Goal: Check status

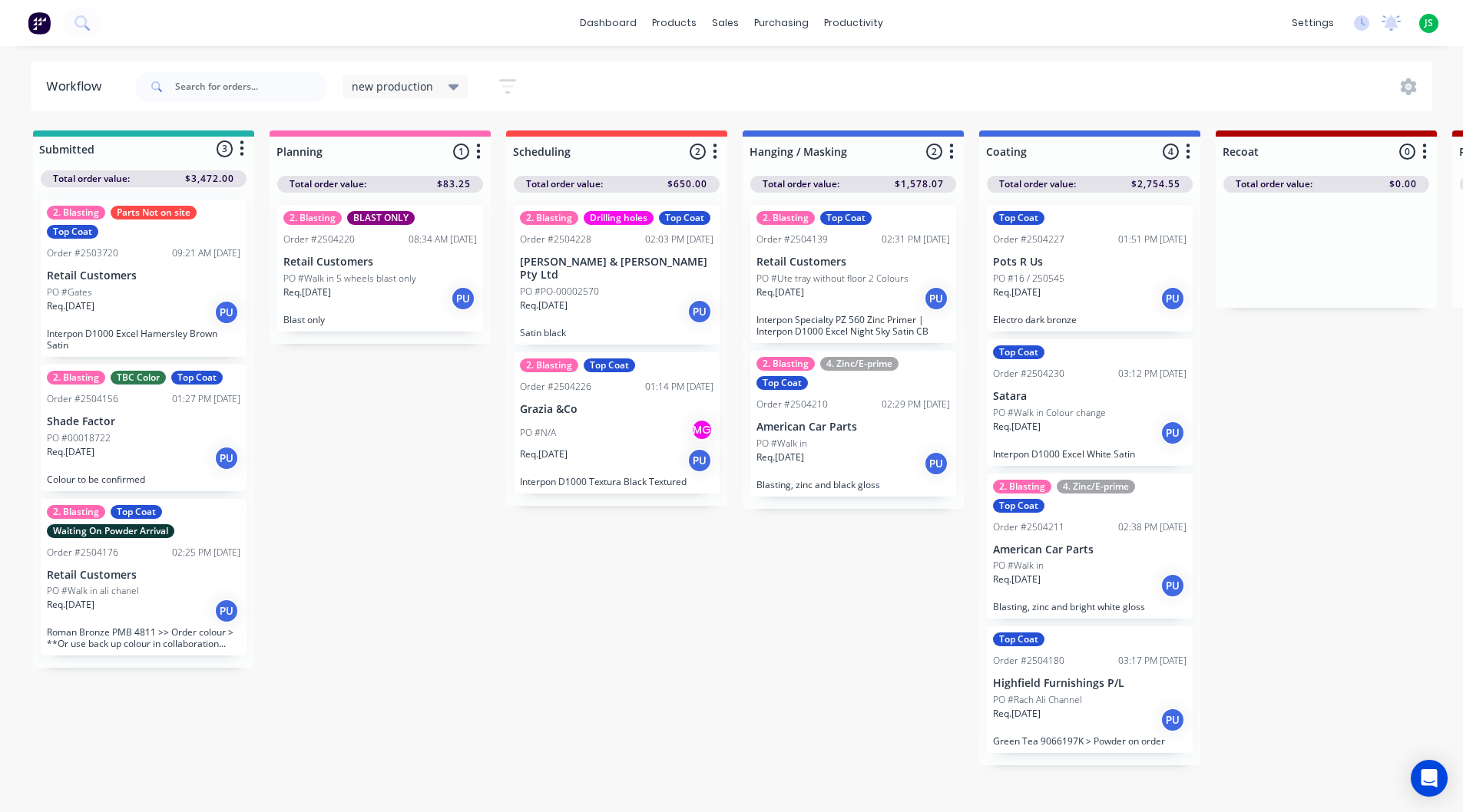
scroll to position [20, 0]
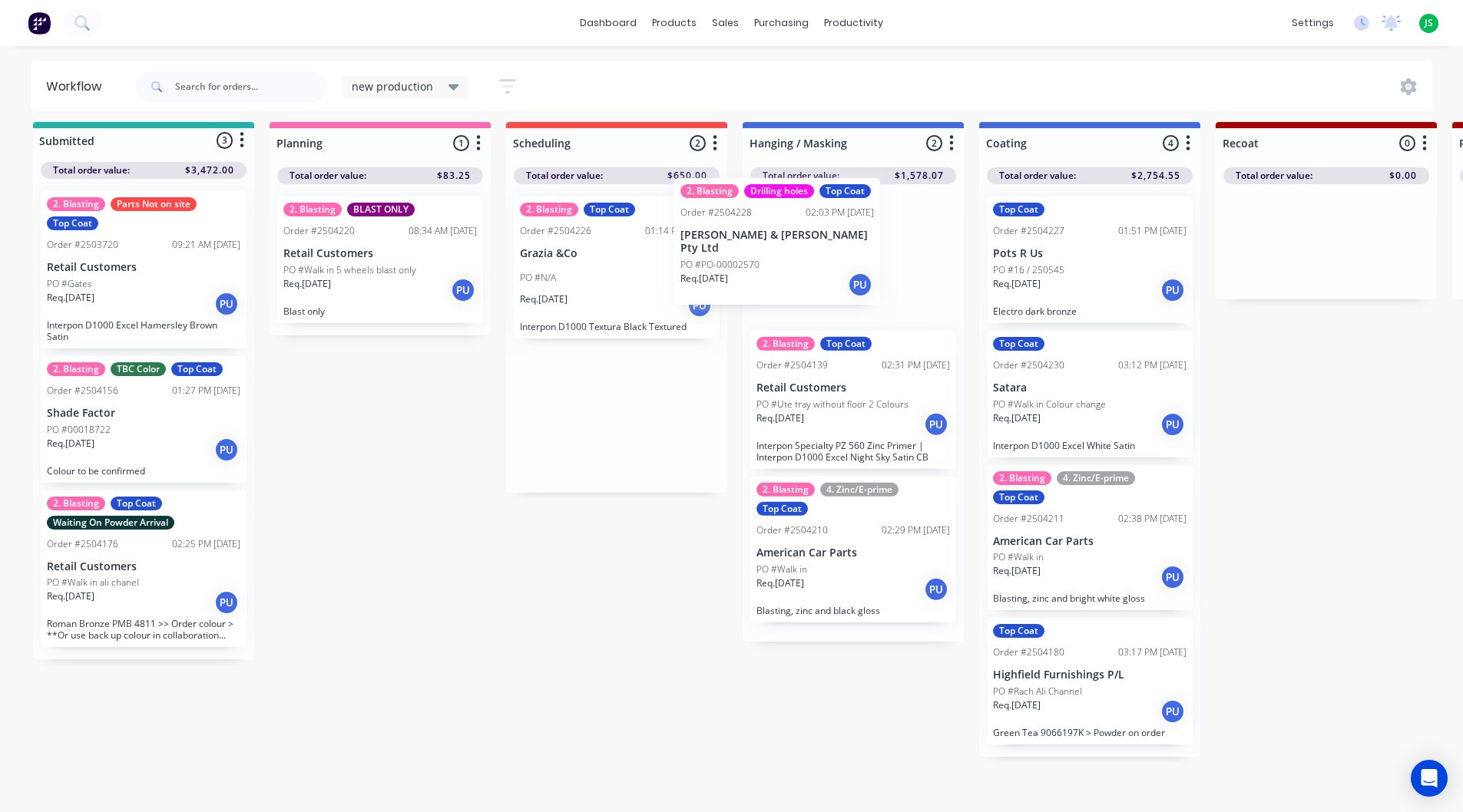
drag, startPoint x: 601, startPoint y: 267, endPoint x: 776, endPoint y: 258, distance: 175.2
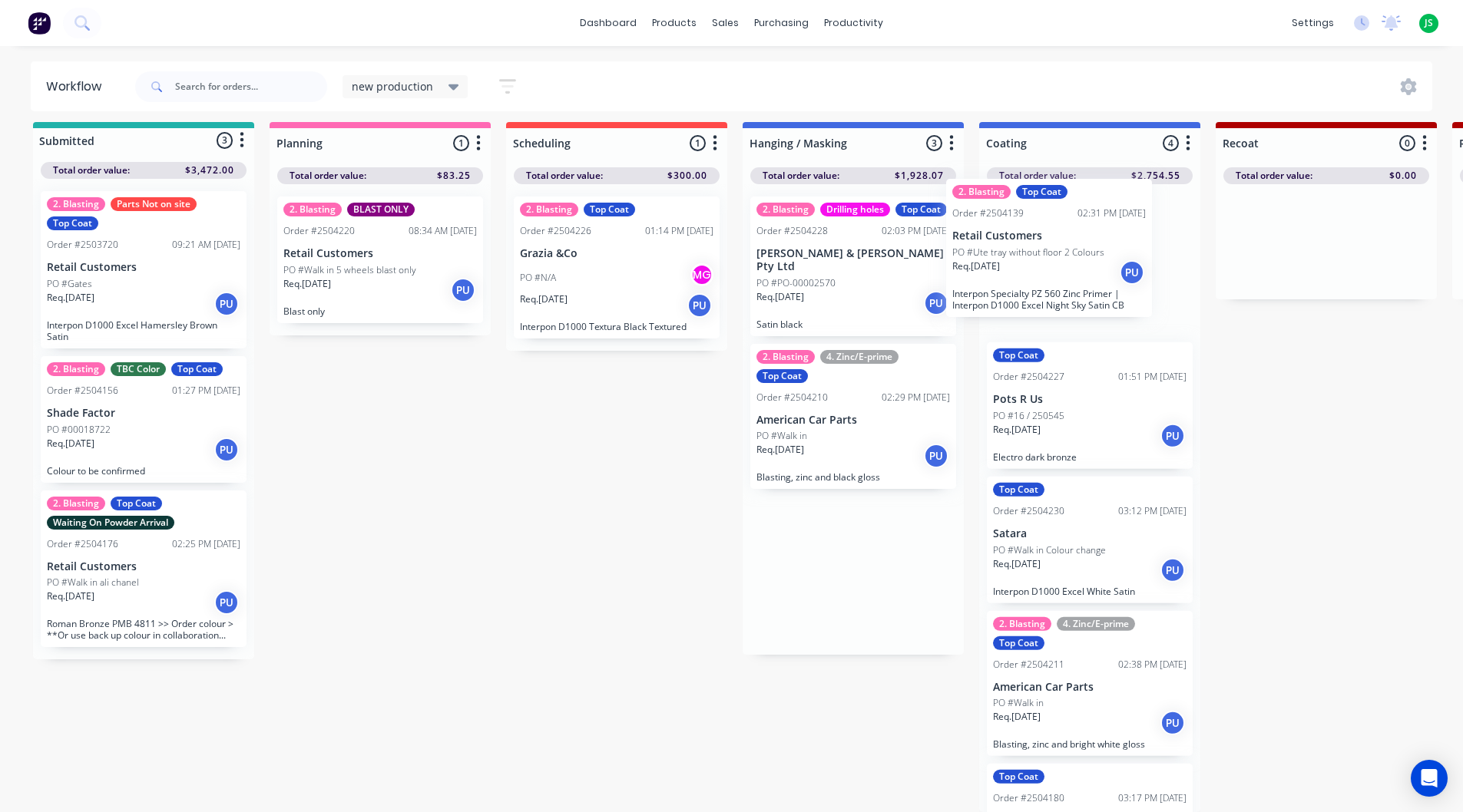
drag, startPoint x: 844, startPoint y: 396, endPoint x: 1054, endPoint y: 252, distance: 254.6
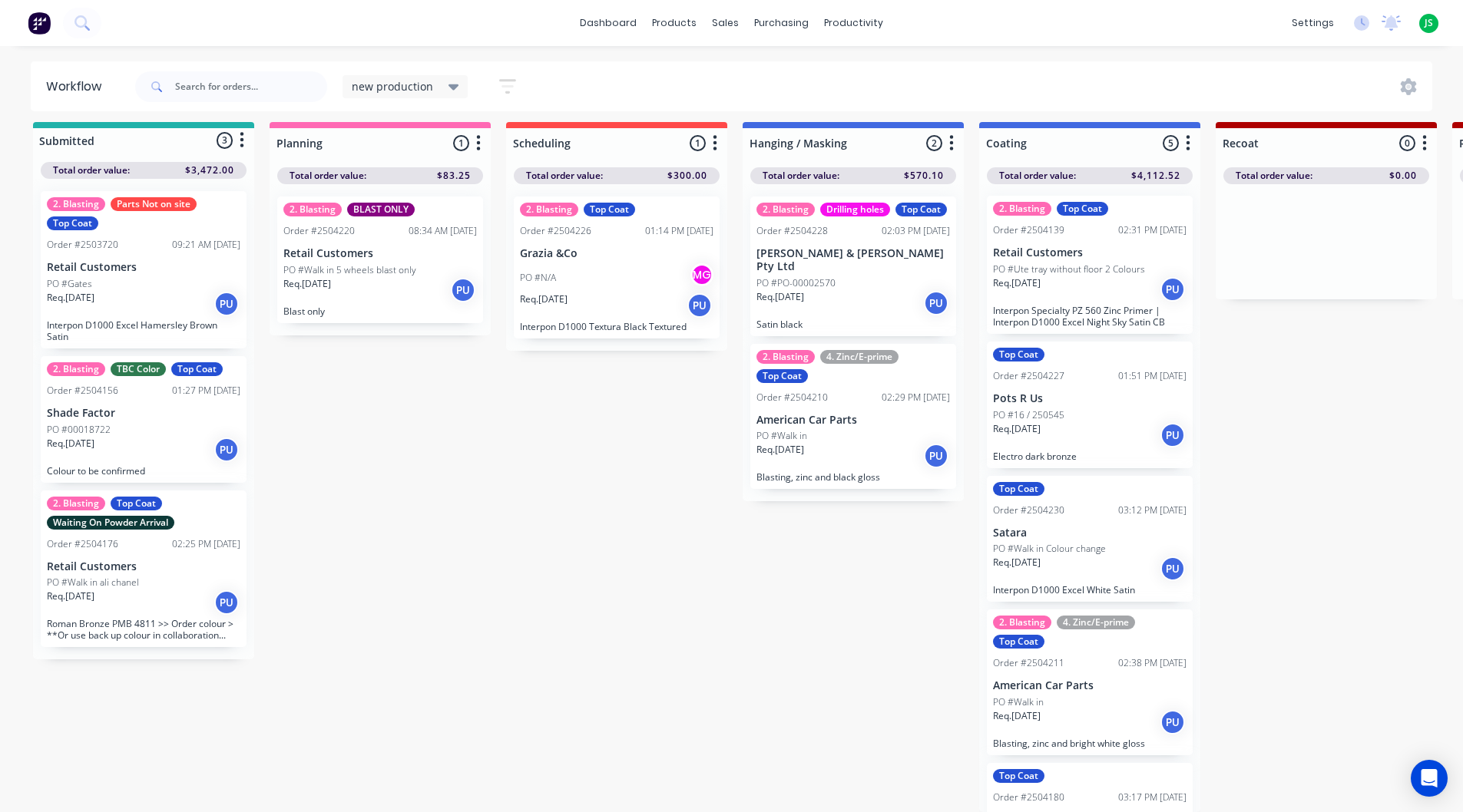
scroll to position [0, 0]
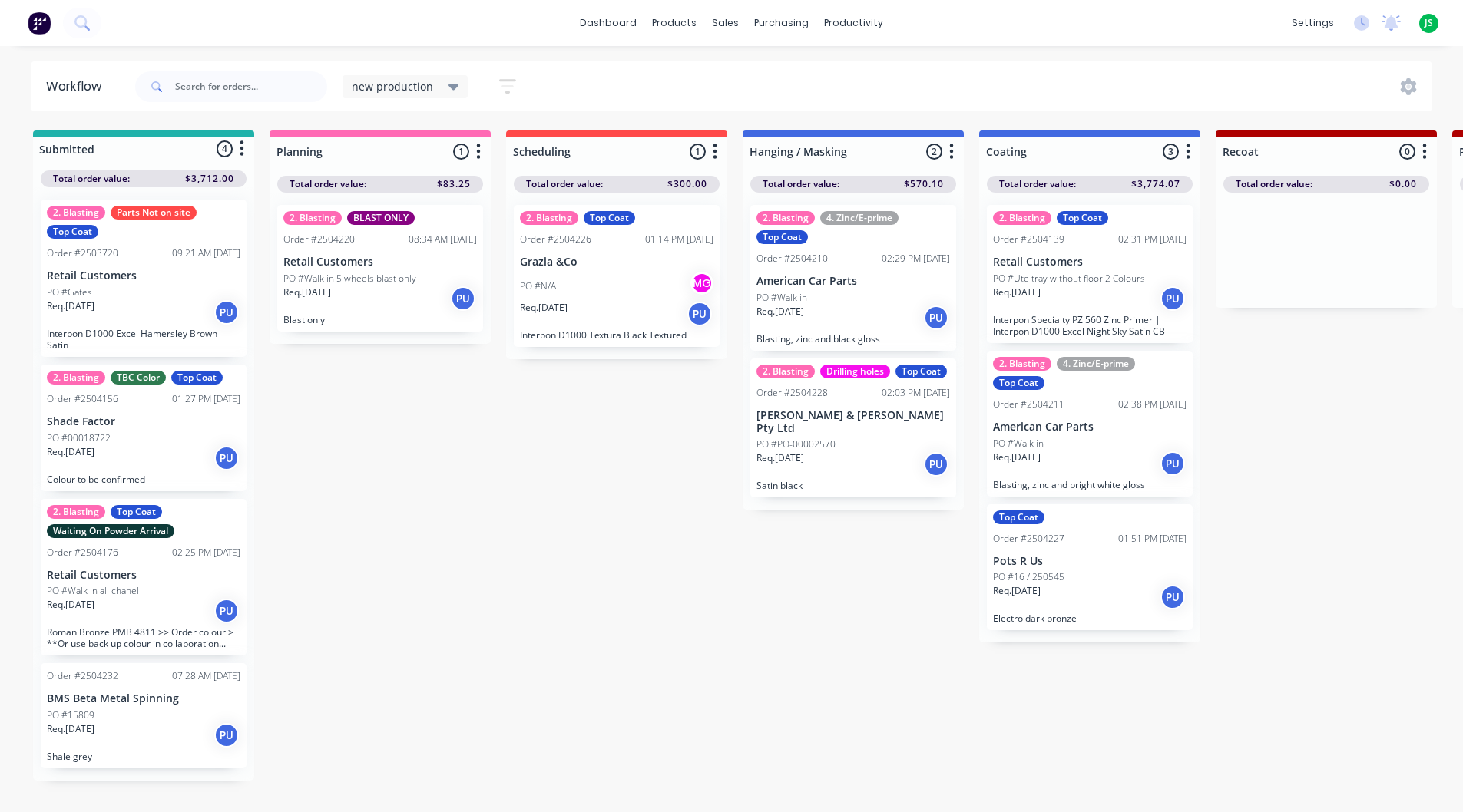
scroll to position [2, 0]
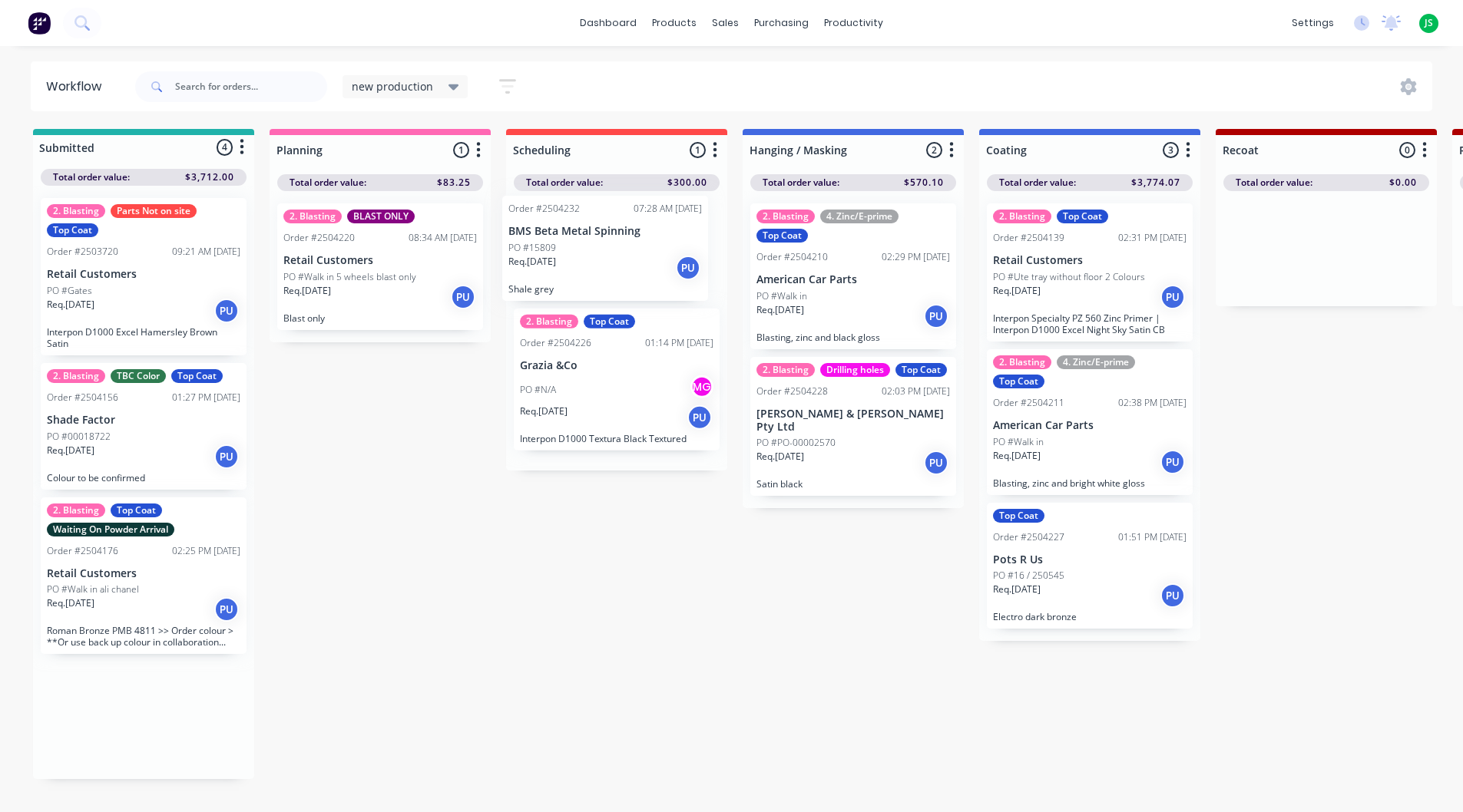
drag, startPoint x: 110, startPoint y: 720, endPoint x: 578, endPoint y: 252, distance: 661.9
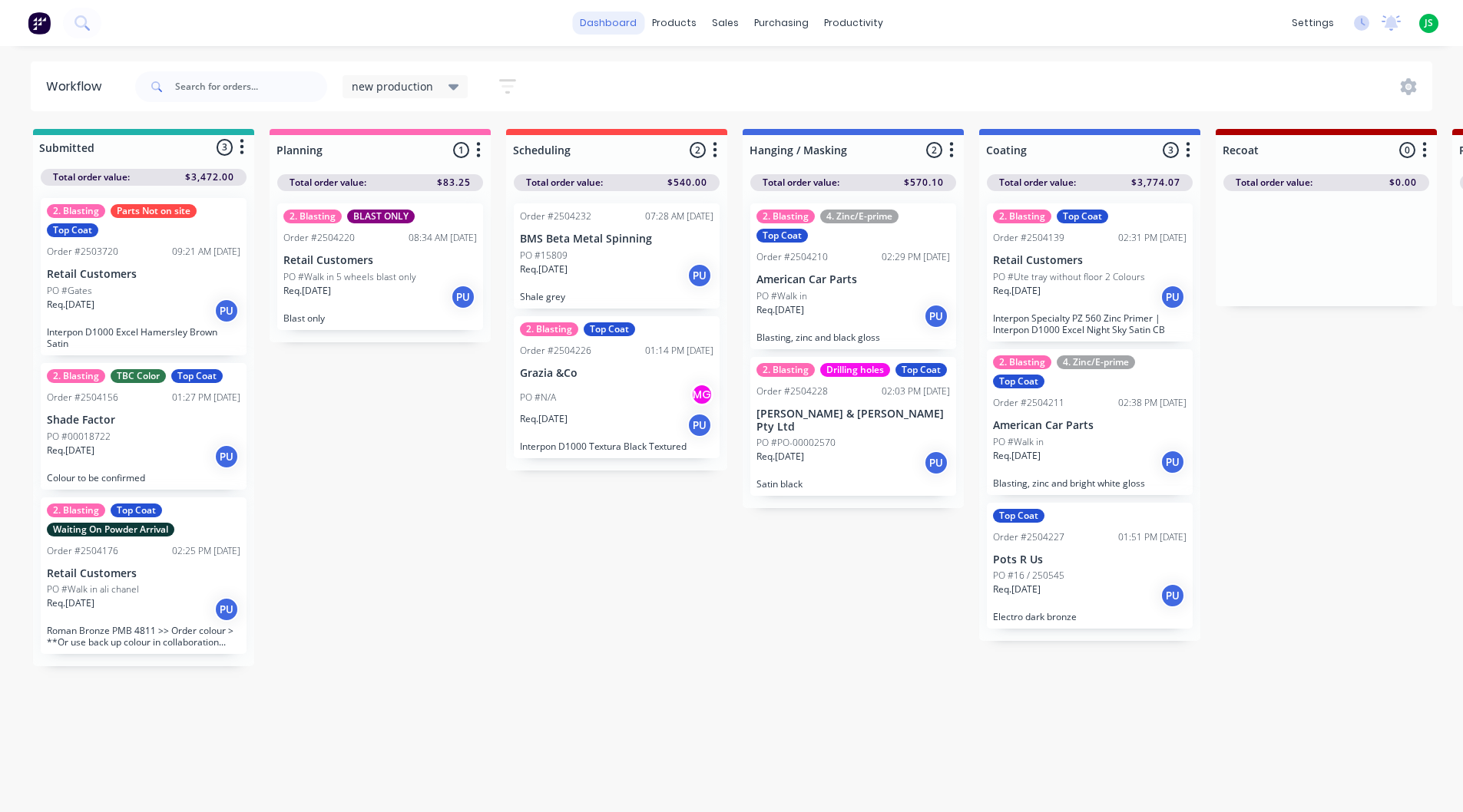
click at [609, 28] on link "dashboard" at bounding box center [608, 23] width 72 height 23
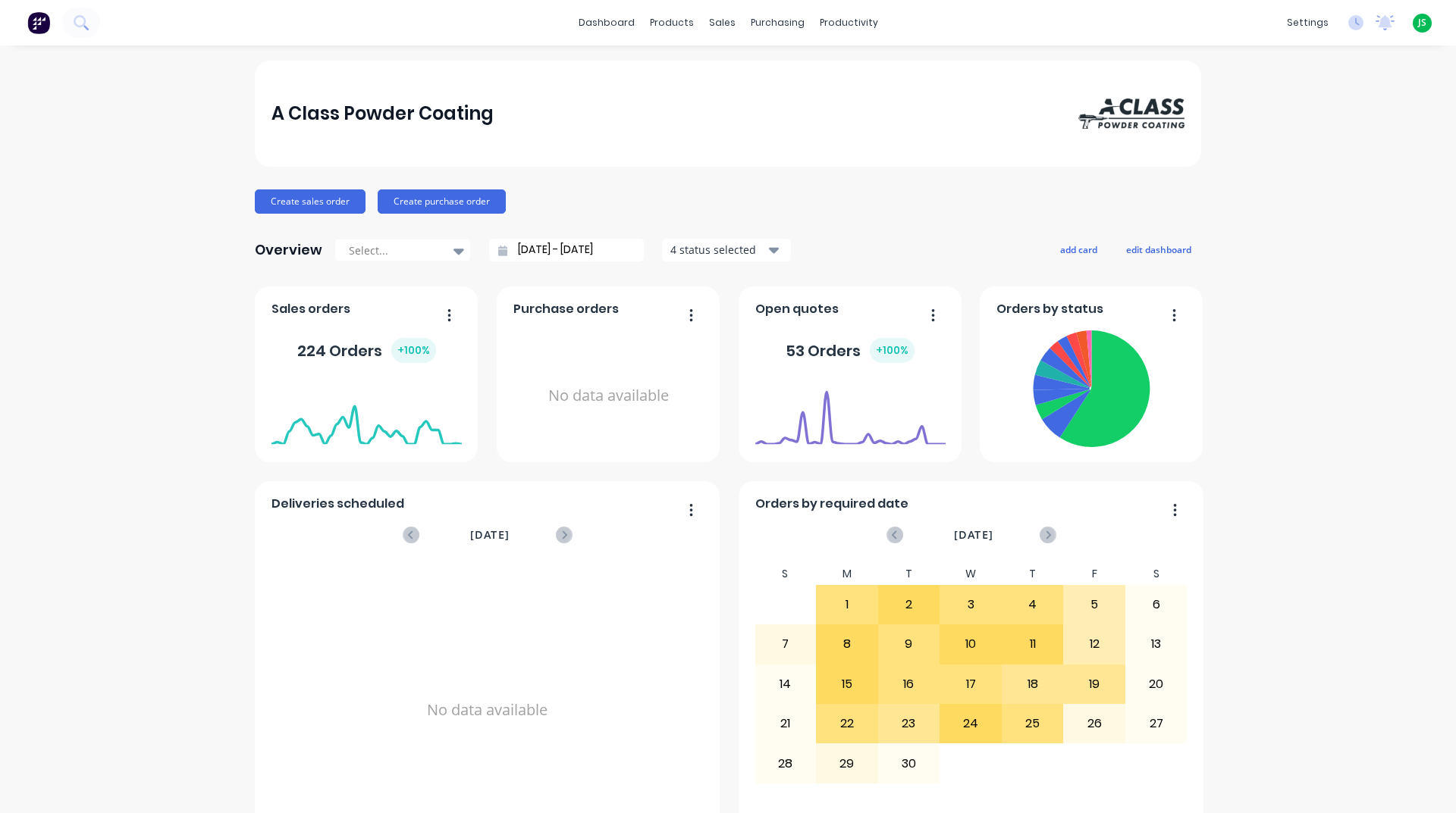
scroll to position [531, 0]
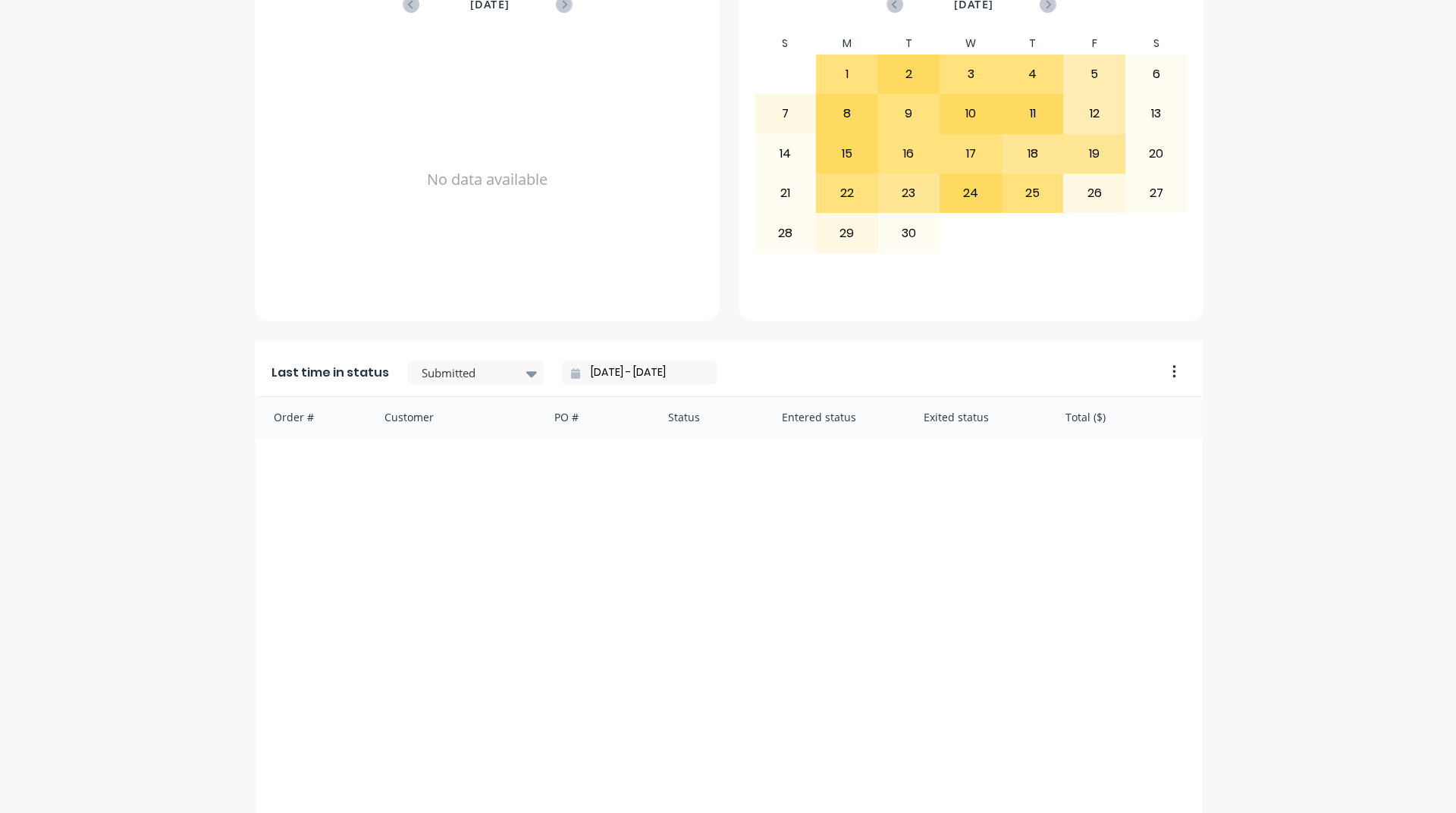
click at [441, 370] on div at bounding box center [467, 373] width 96 height 19
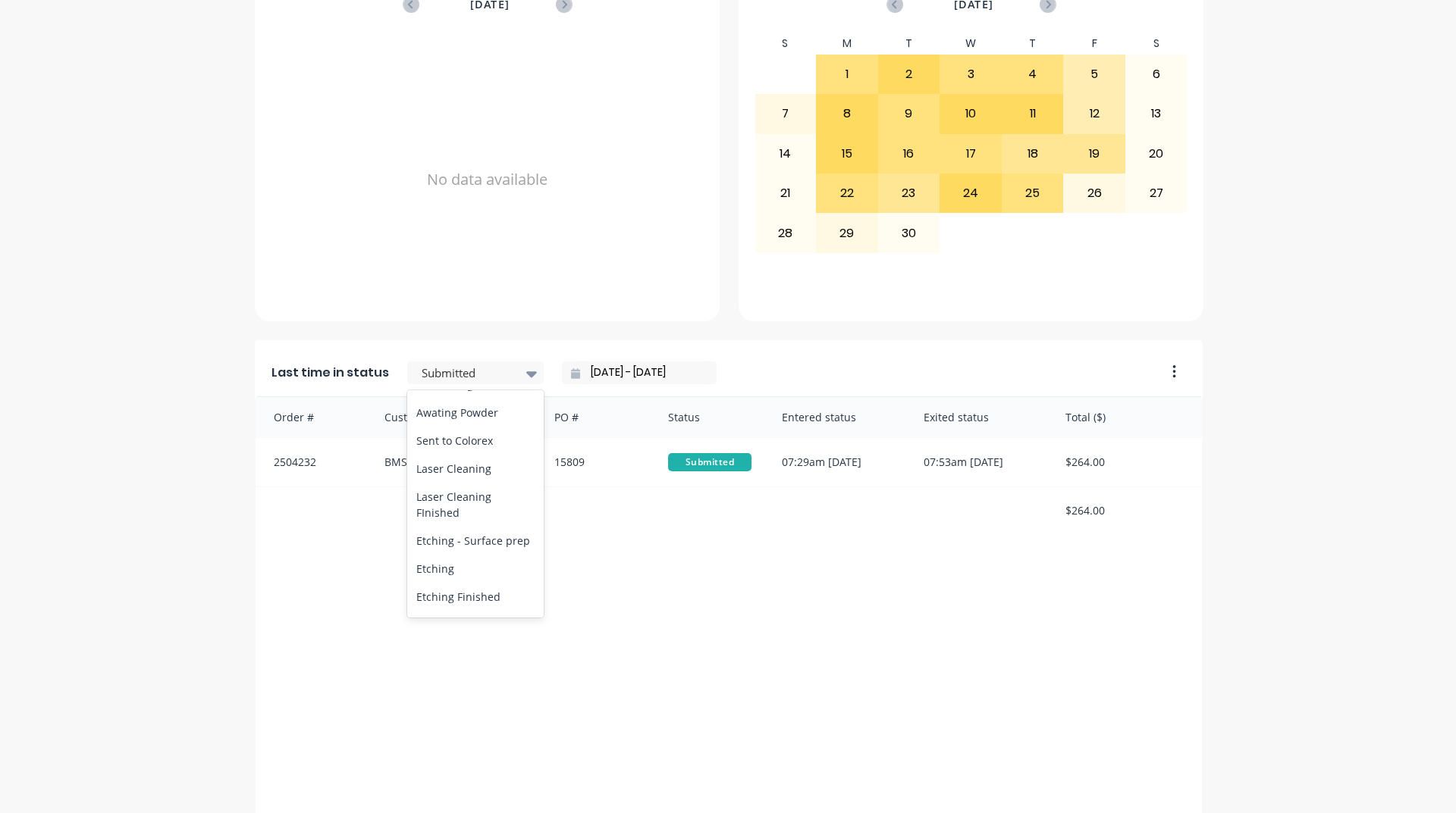
scroll to position [455, 0]
click at [446, 532] on div "Coating" at bounding box center [476, 517] width 136 height 28
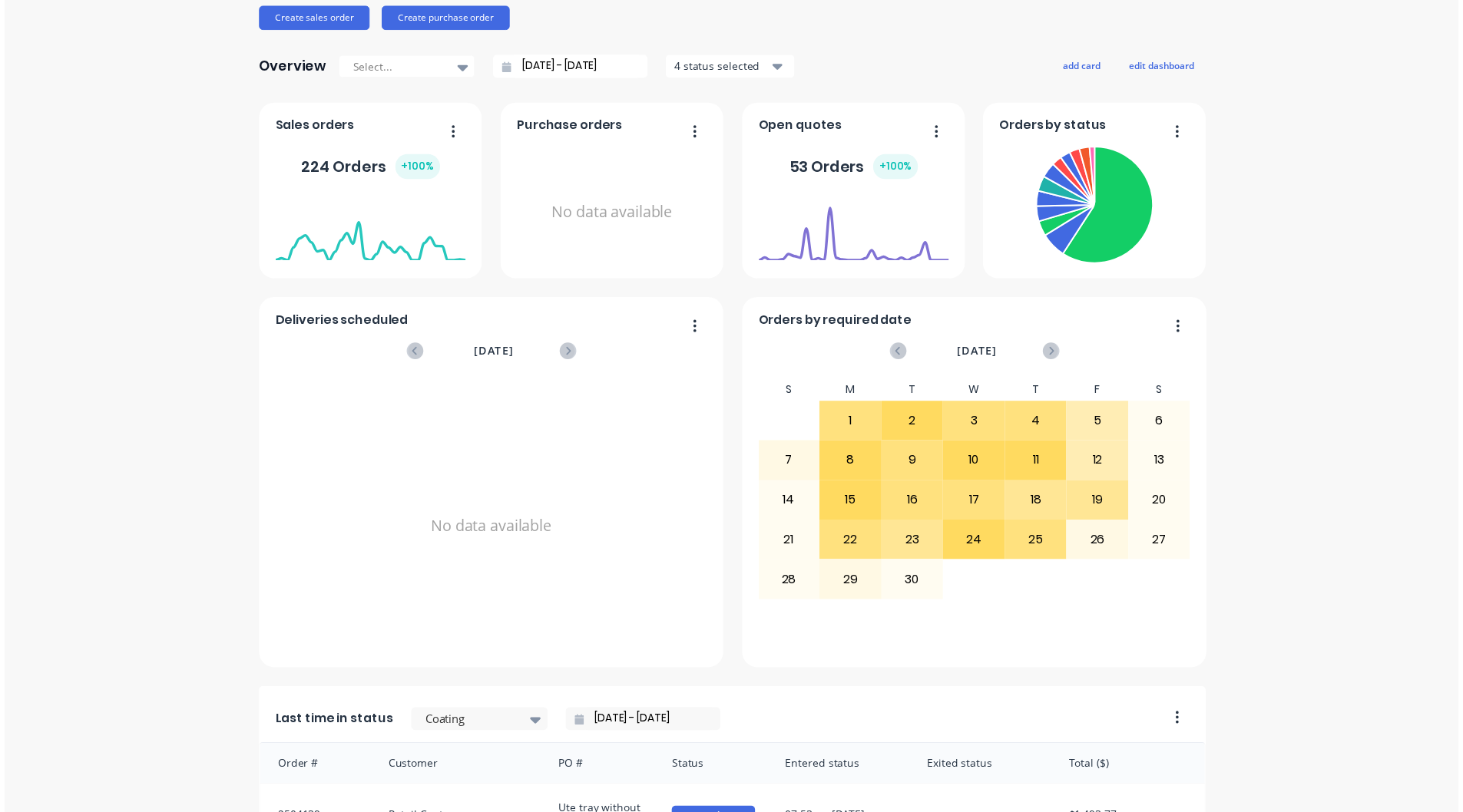
scroll to position [0, 0]
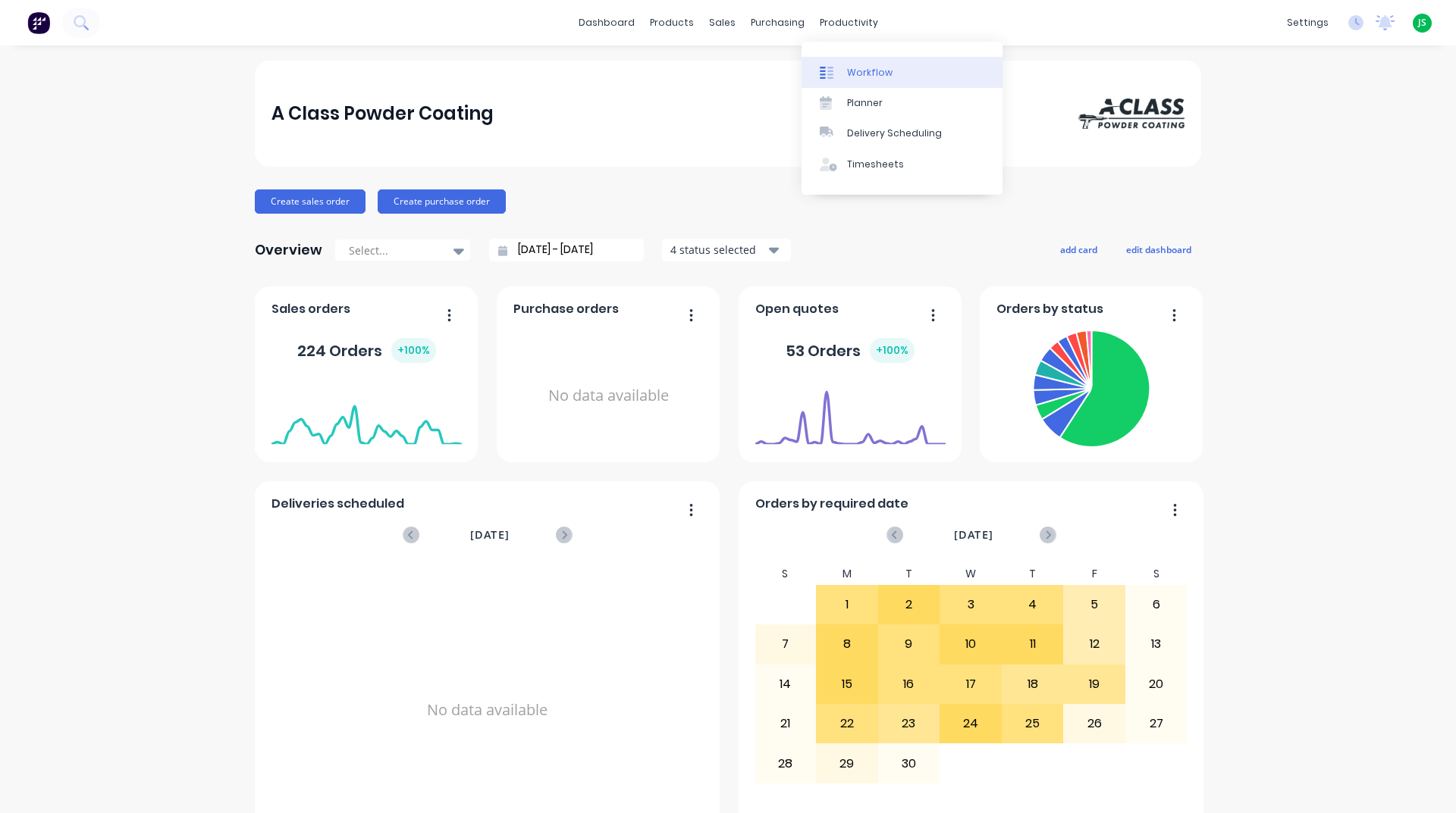
click at [856, 67] on div "Workflow" at bounding box center [870, 73] width 46 height 13
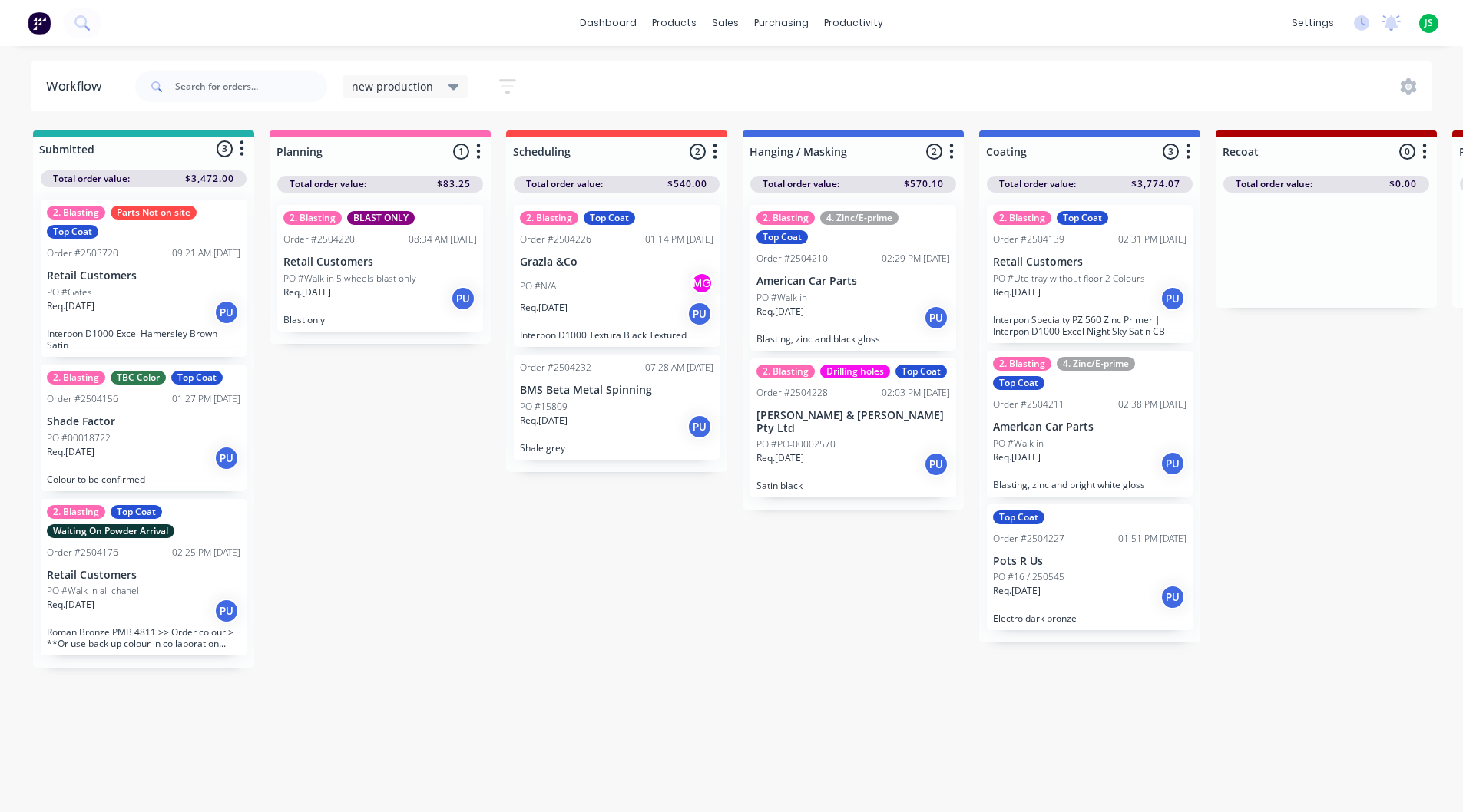
click at [124, 428] on div "2. Blasting TBC Color Top Coat Order #2504156 01:27 PM [DATE] Shade Factor PO #…" at bounding box center [143, 428] width 205 height 127
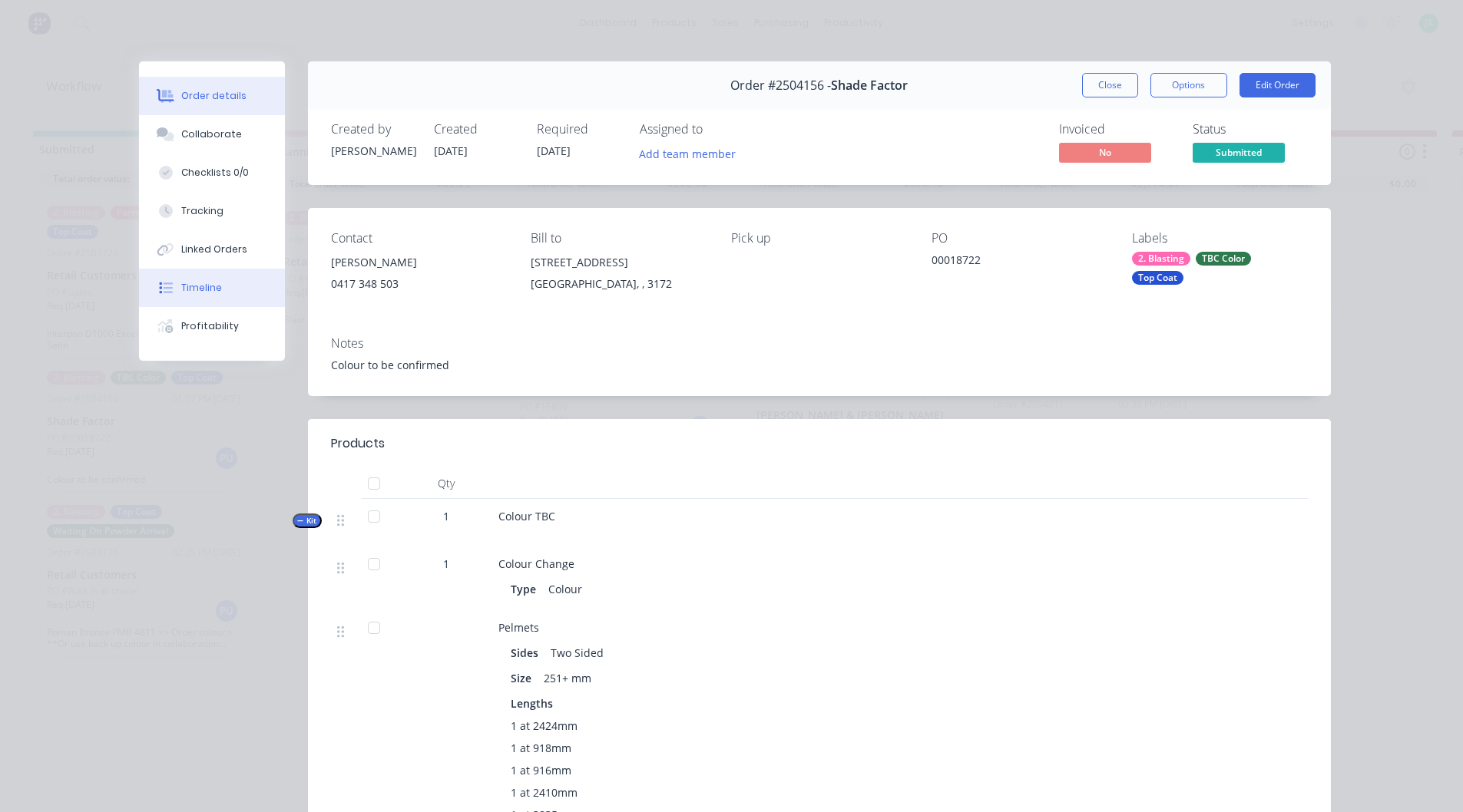
click at [204, 282] on div "Timeline" at bounding box center [202, 288] width 40 height 13
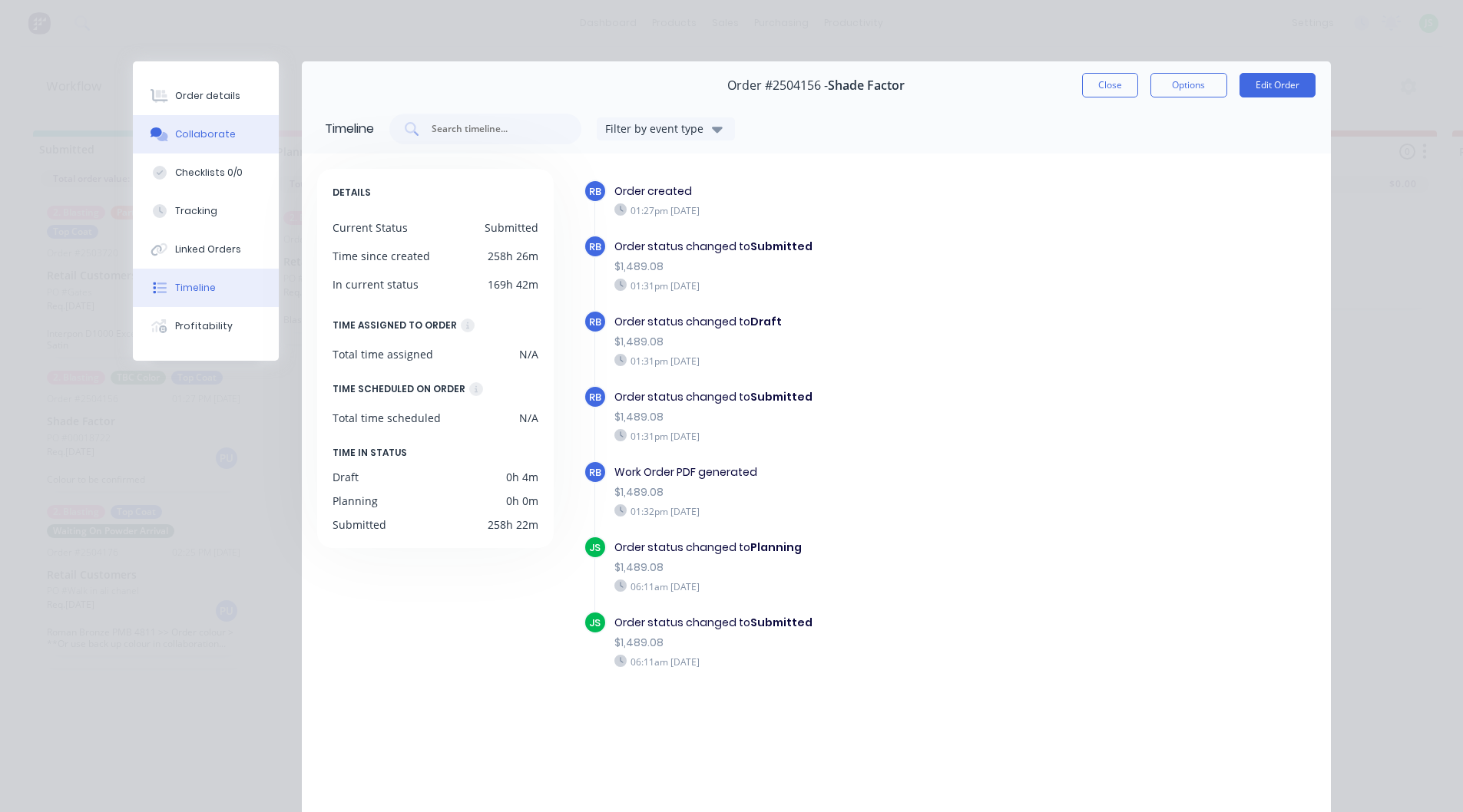
click at [212, 138] on div "Collaborate" at bounding box center [204, 134] width 60 height 13
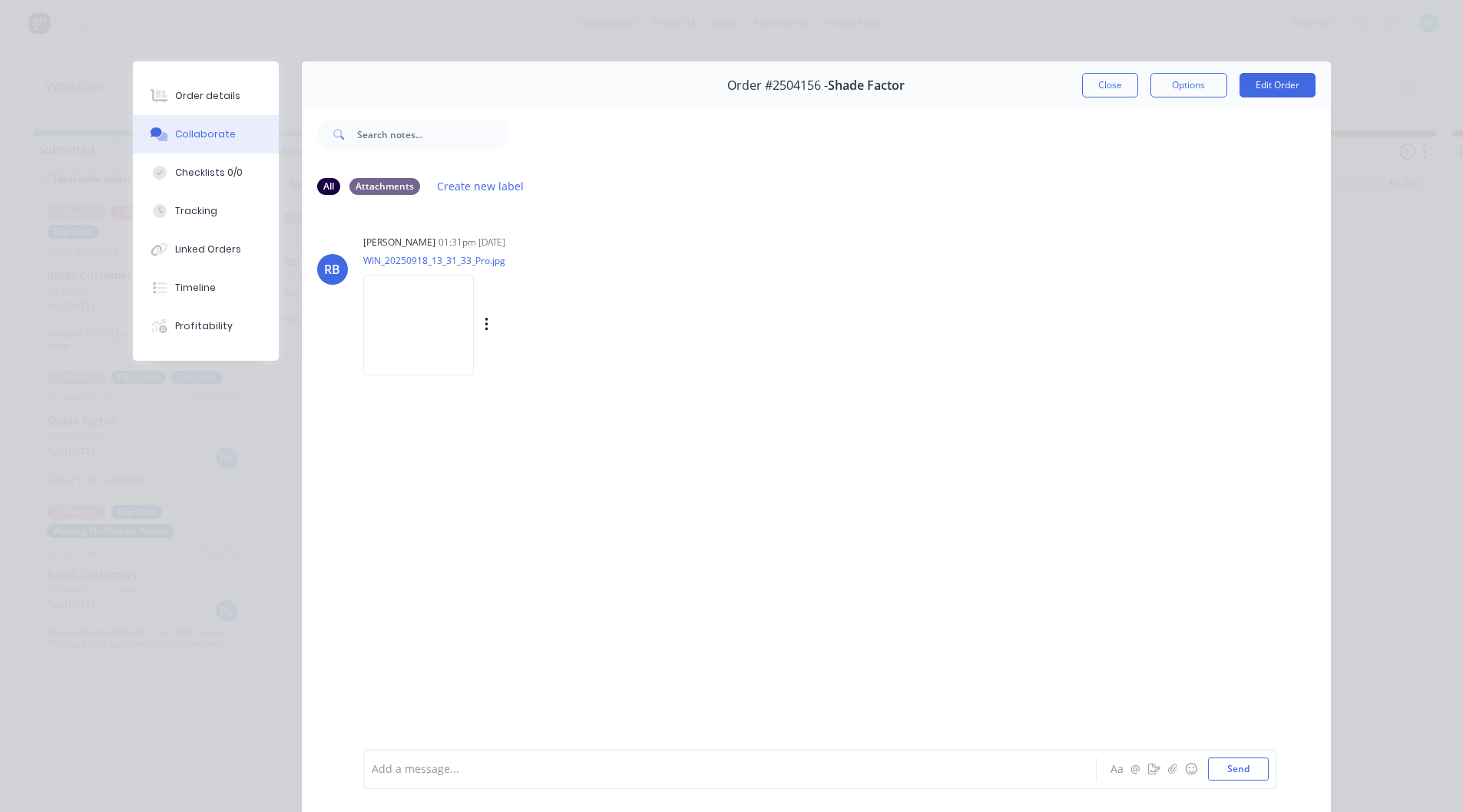
click at [425, 319] on img at bounding box center [418, 324] width 110 height 101
click at [177, 286] on div "Timeline" at bounding box center [195, 288] width 40 height 13
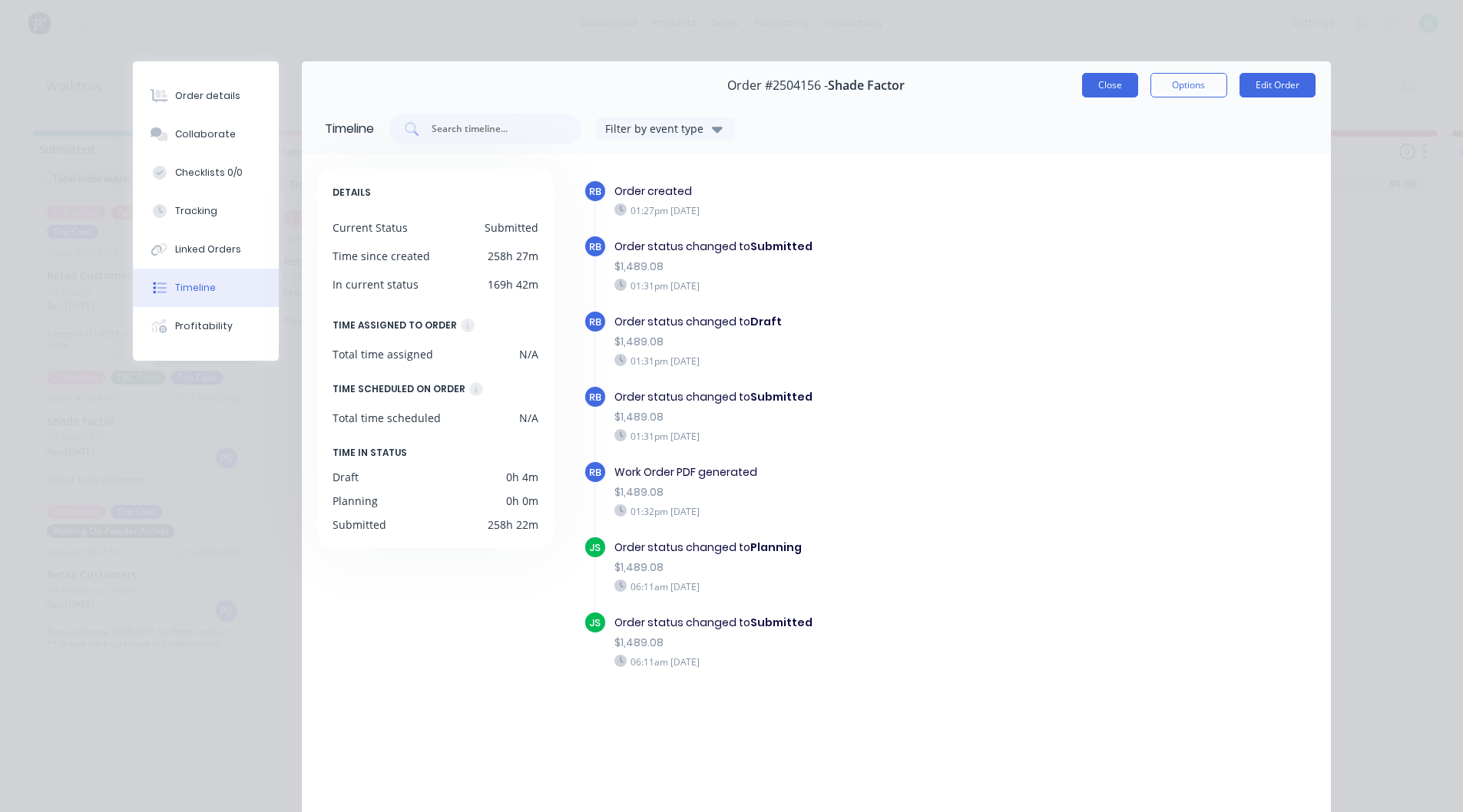
click at [1104, 78] on button "Close" at bounding box center [1110, 85] width 56 height 25
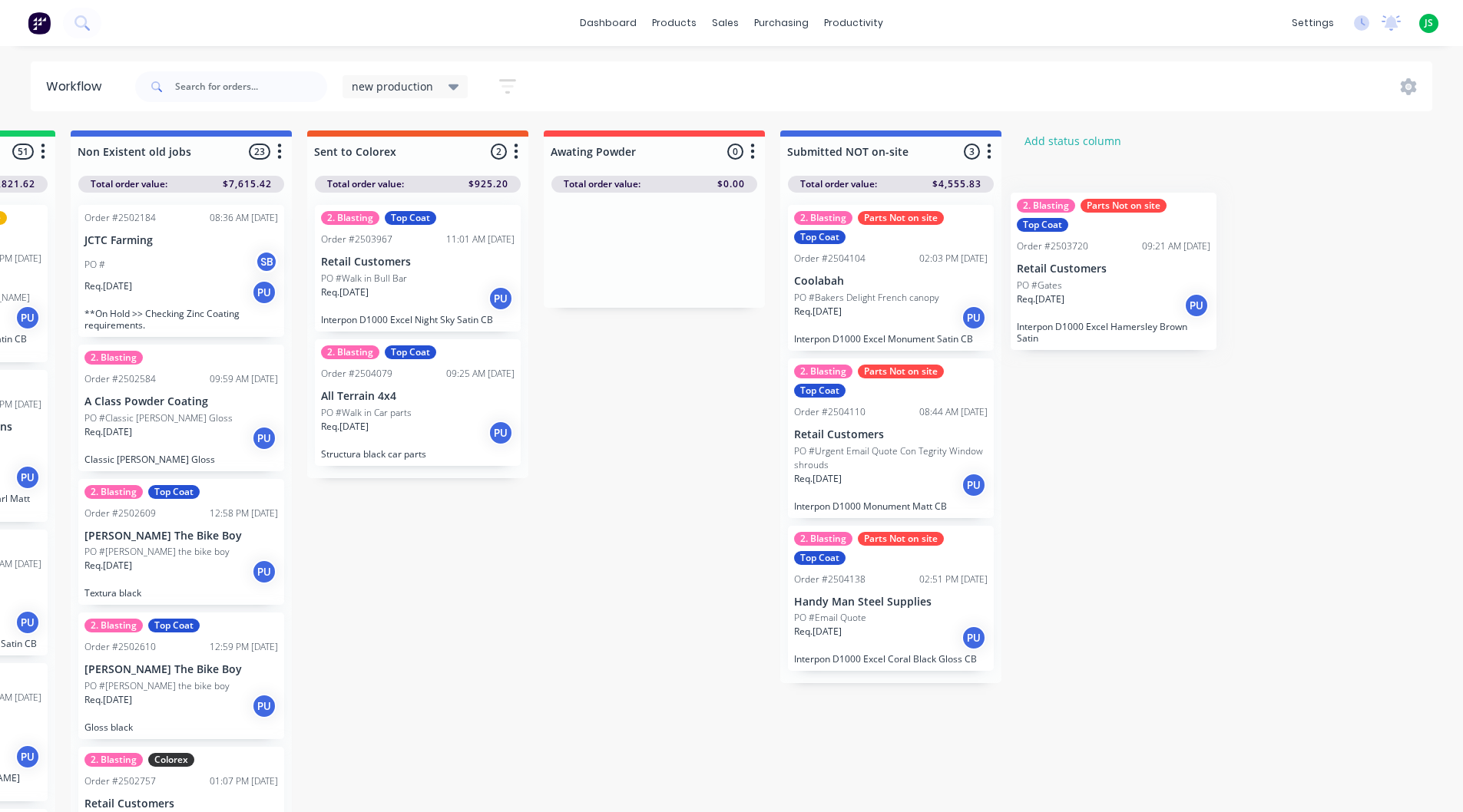
scroll to position [0, 2354]
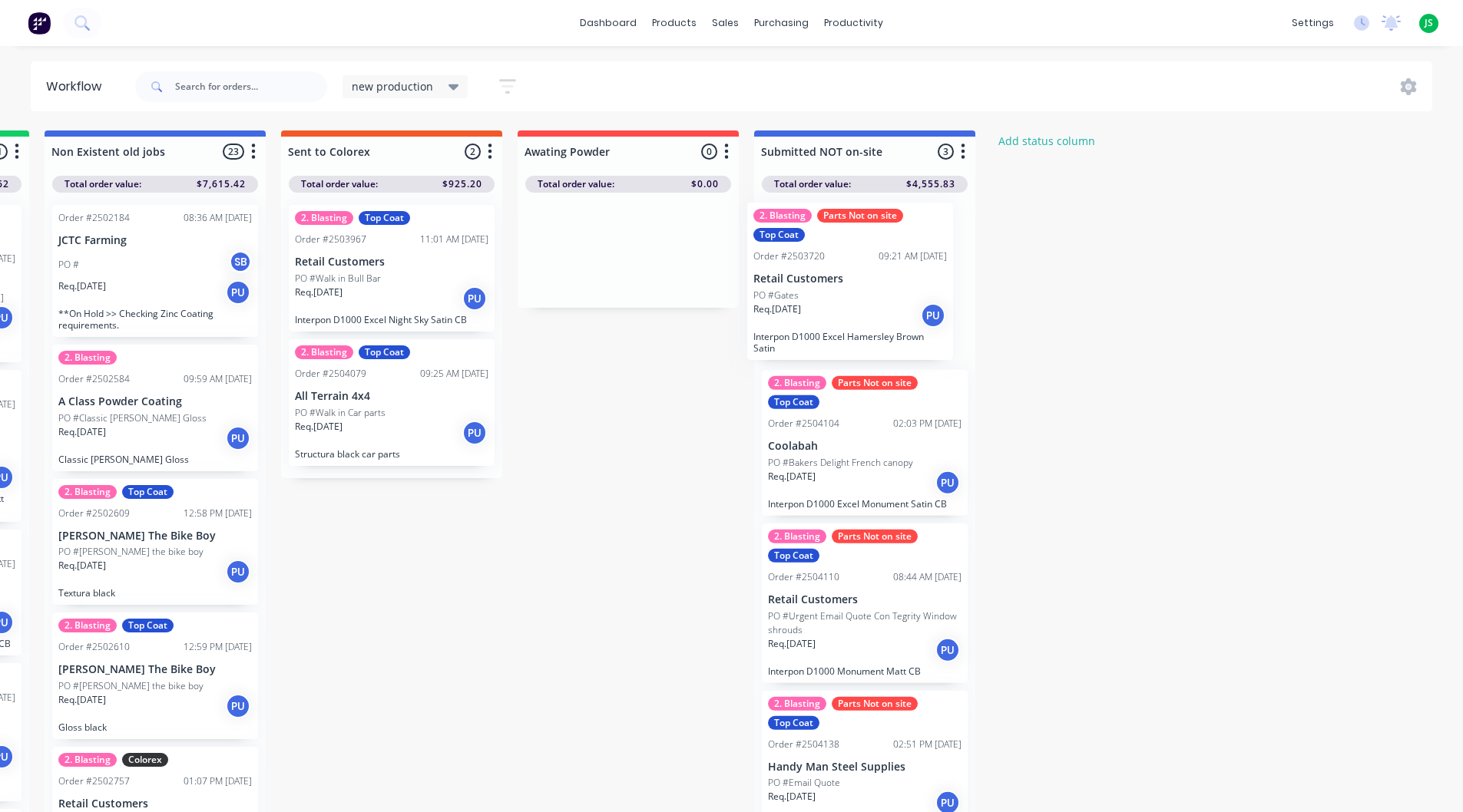
drag, startPoint x: 124, startPoint y: 290, endPoint x: 829, endPoint y: 294, distance: 705.0
click at [829, 294] on div "Submitted 3 Status colour #20B2AA hex #20B2AA Save Cancel Summaries Total order…" at bounding box center [1031, 475] width 6793 height 690
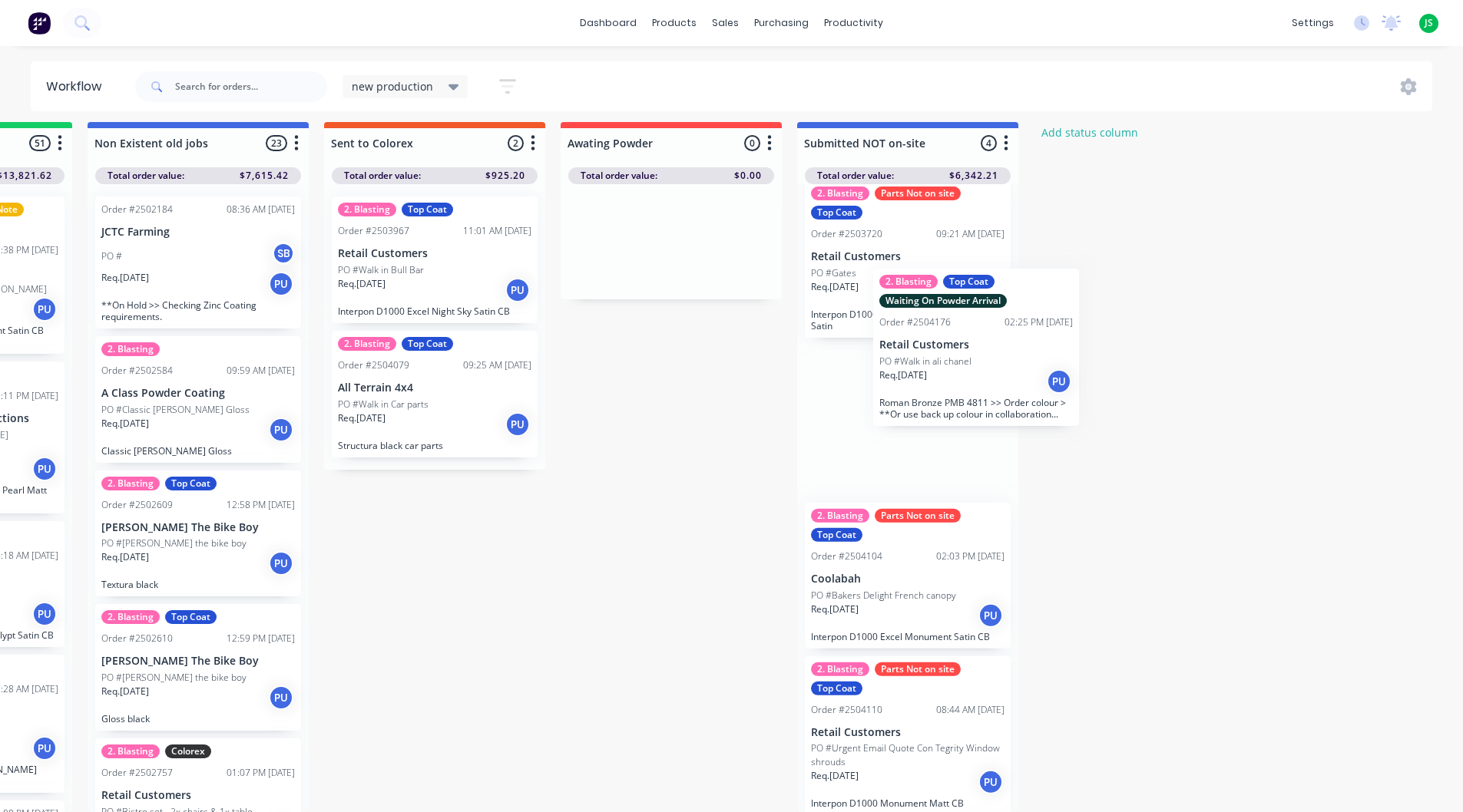
scroll to position [13, 0]
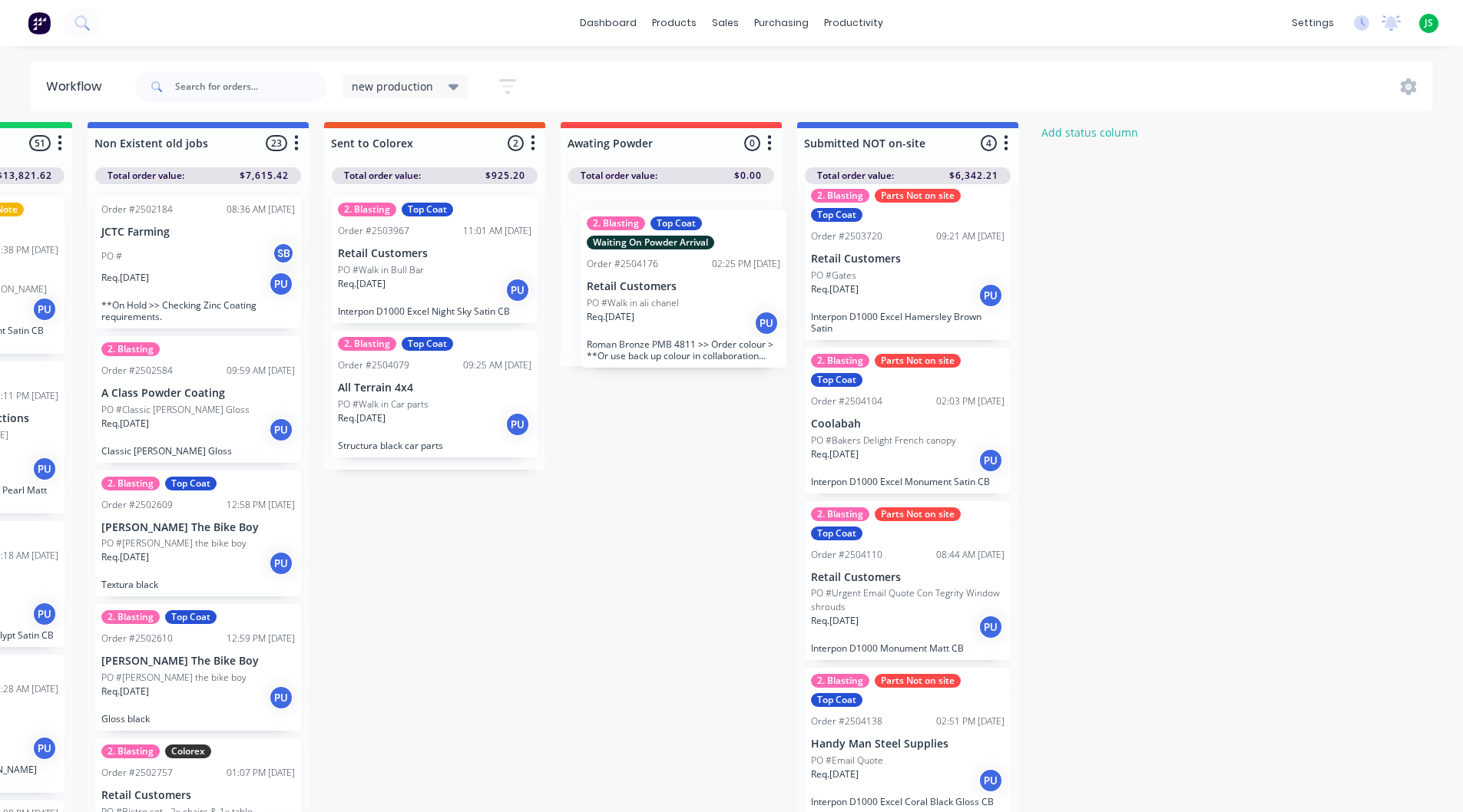
drag, startPoint x: 112, startPoint y: 412, endPoint x: 660, endPoint y: 294, distance: 560.6
click at [660, 295] on div "Submitted 2 Status colour #20B2AA hex #20B2AA Save Cancel Summaries Total order…" at bounding box center [1074, 466] width 6793 height 690
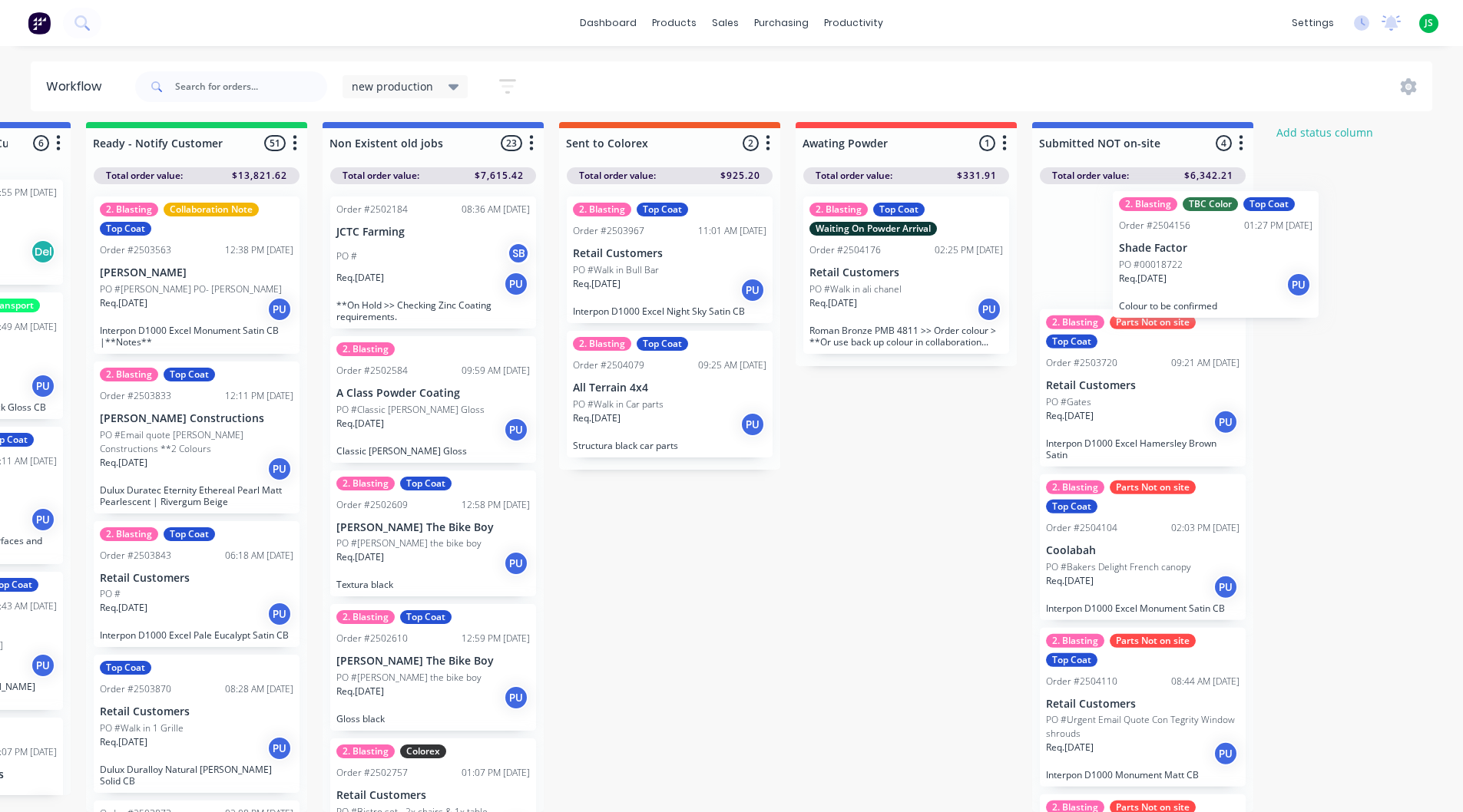
scroll to position [0, 0]
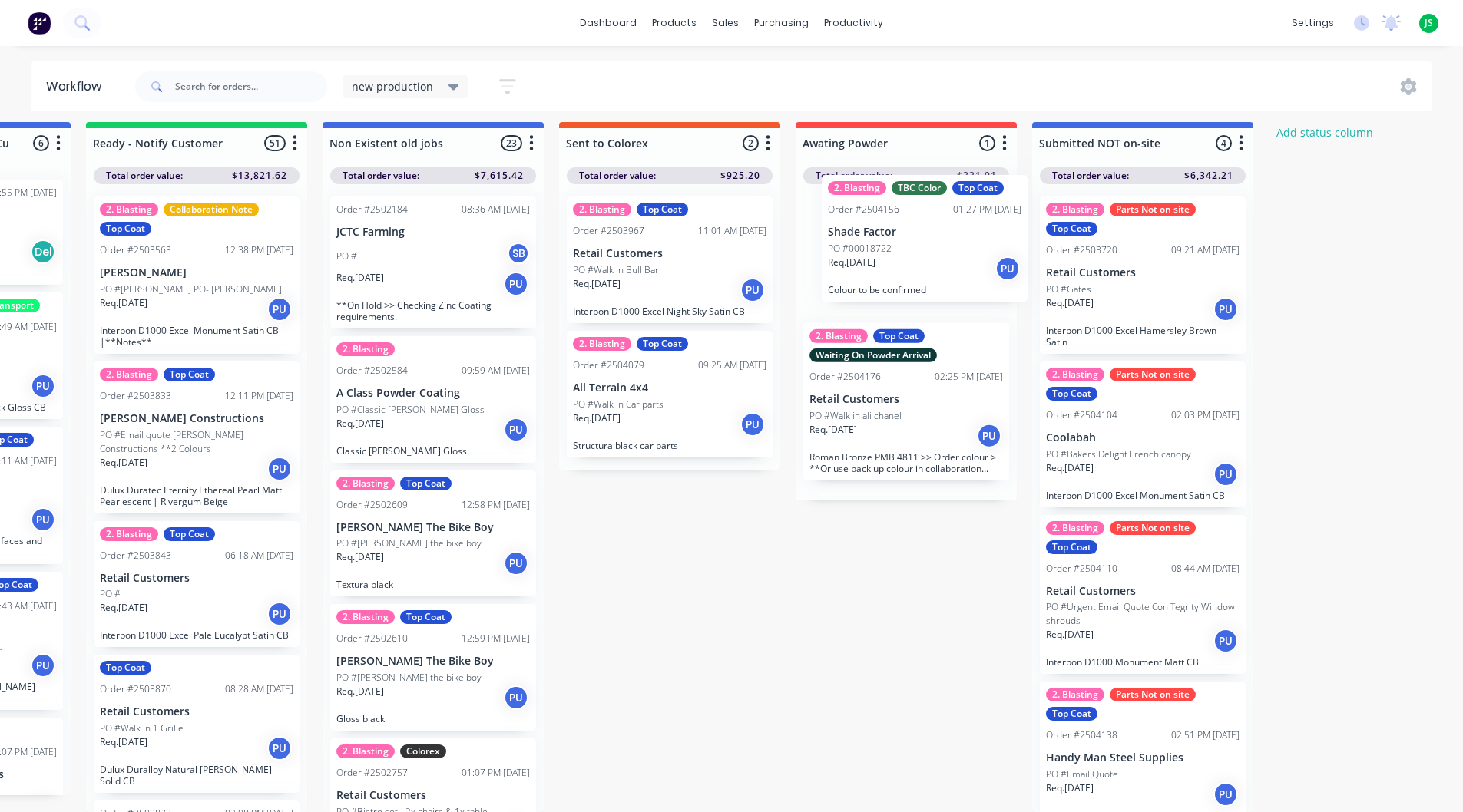
drag, startPoint x: 119, startPoint y: 265, endPoint x: 903, endPoint y: 259, distance: 784.0
click at [903, 259] on div "Submitted 1 Status colour #20B2AA hex #20B2AA Save Cancel Summaries Total order…" at bounding box center [1309, 466] width 6793 height 690
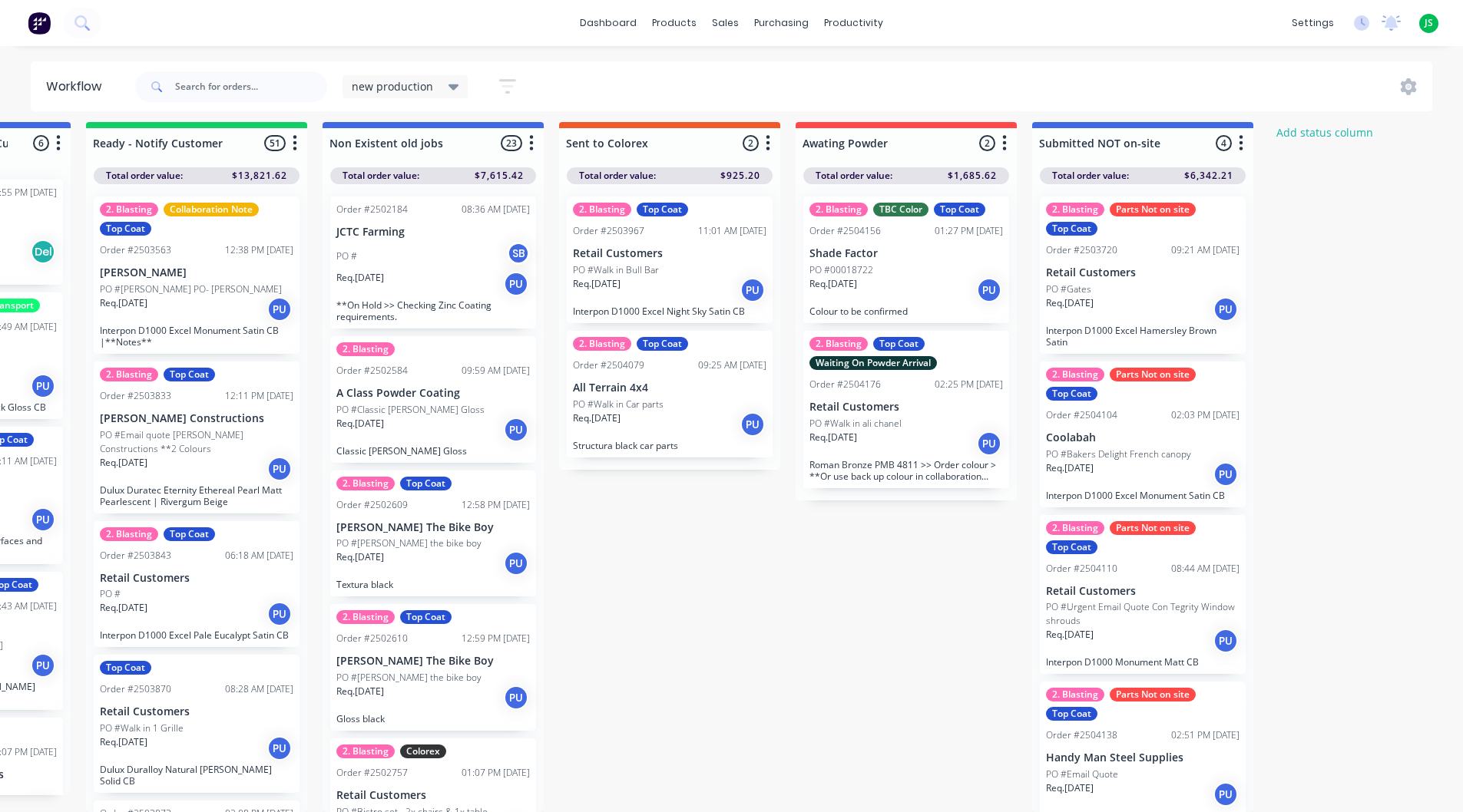
scroll to position [20, 2014]
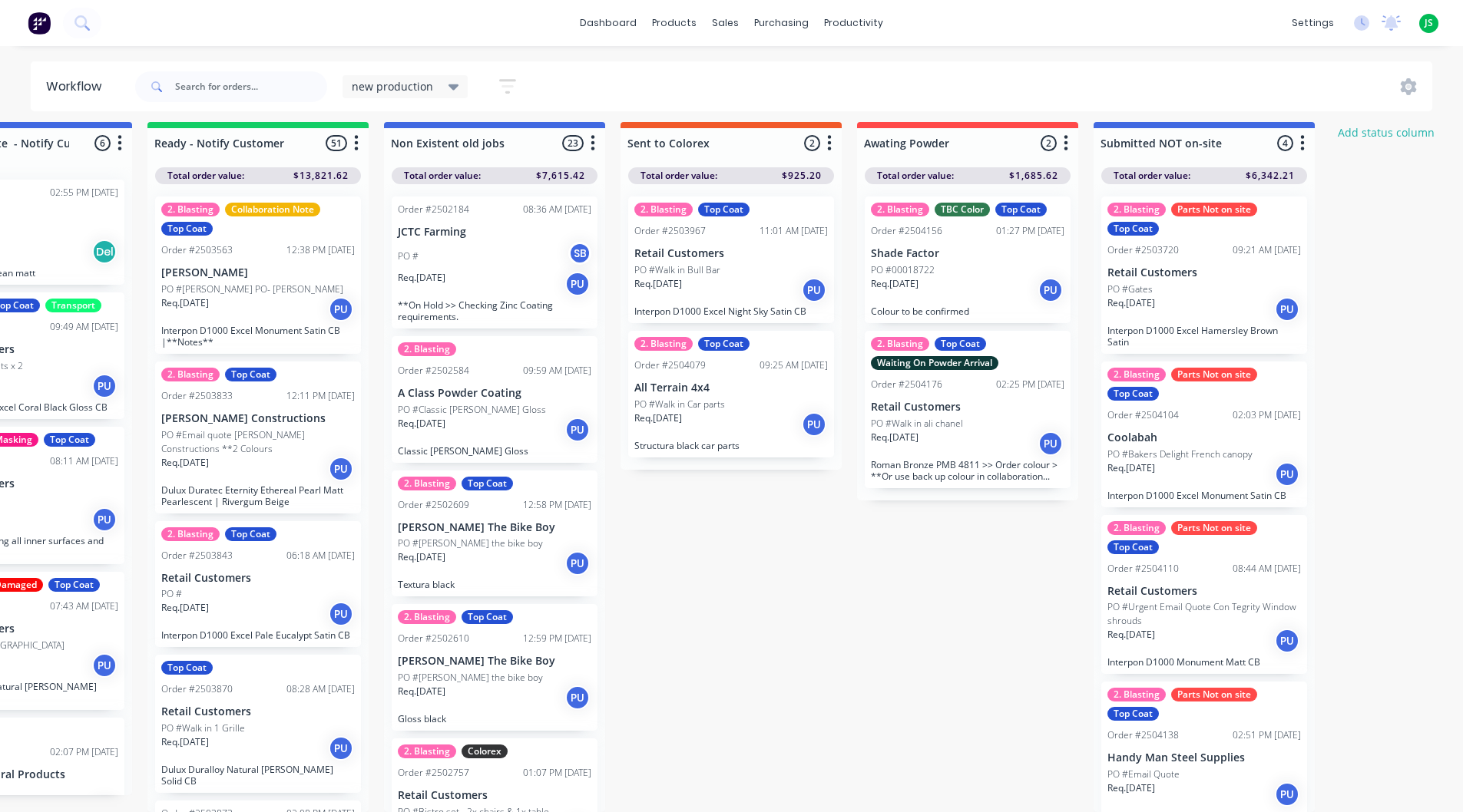
click at [986, 284] on div "Req. [DATE] PU" at bounding box center [968, 290] width 194 height 26
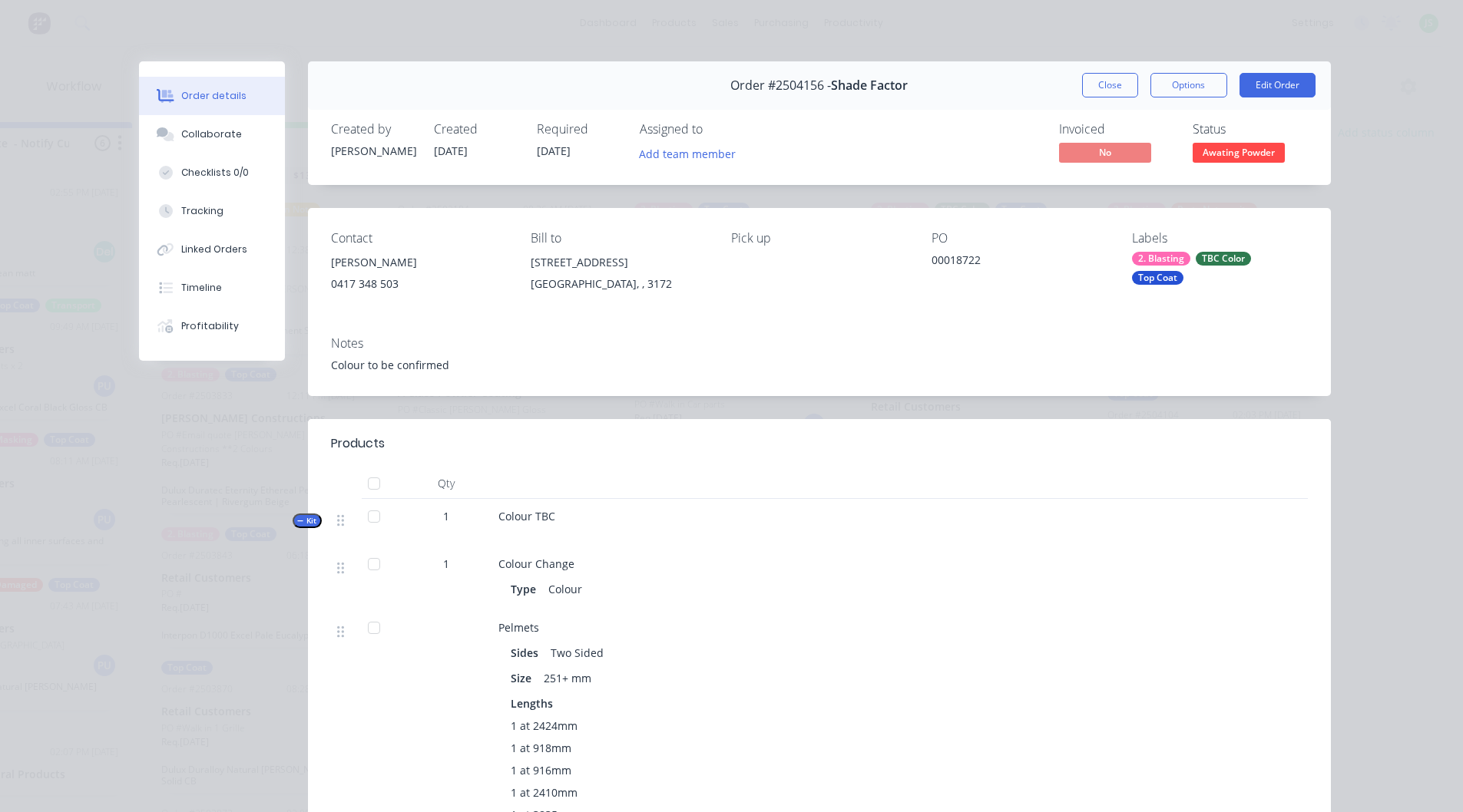
click at [1184, 271] on div "Top Coat" at bounding box center [1158, 277] width 52 height 13
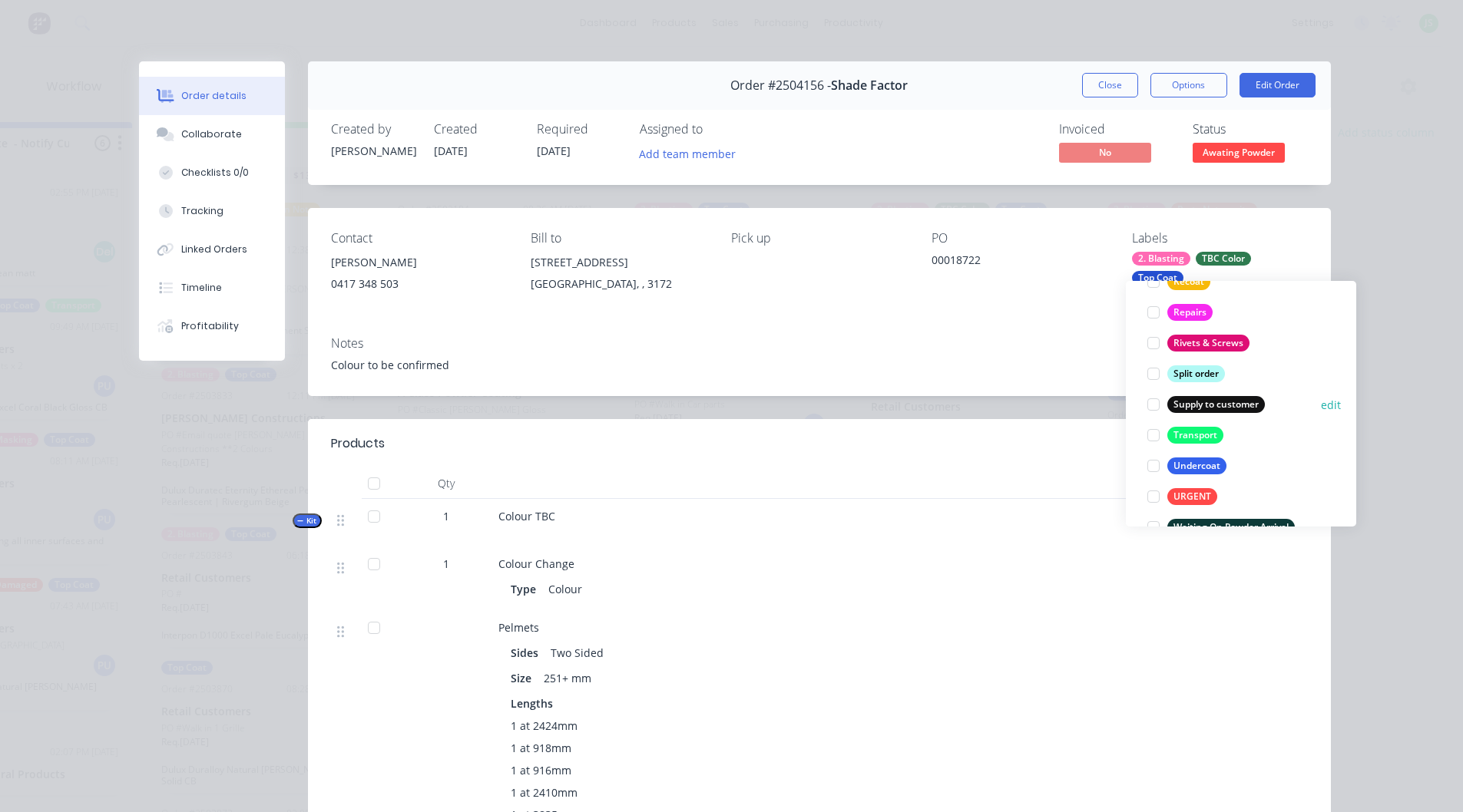
scroll to position [1198, 0]
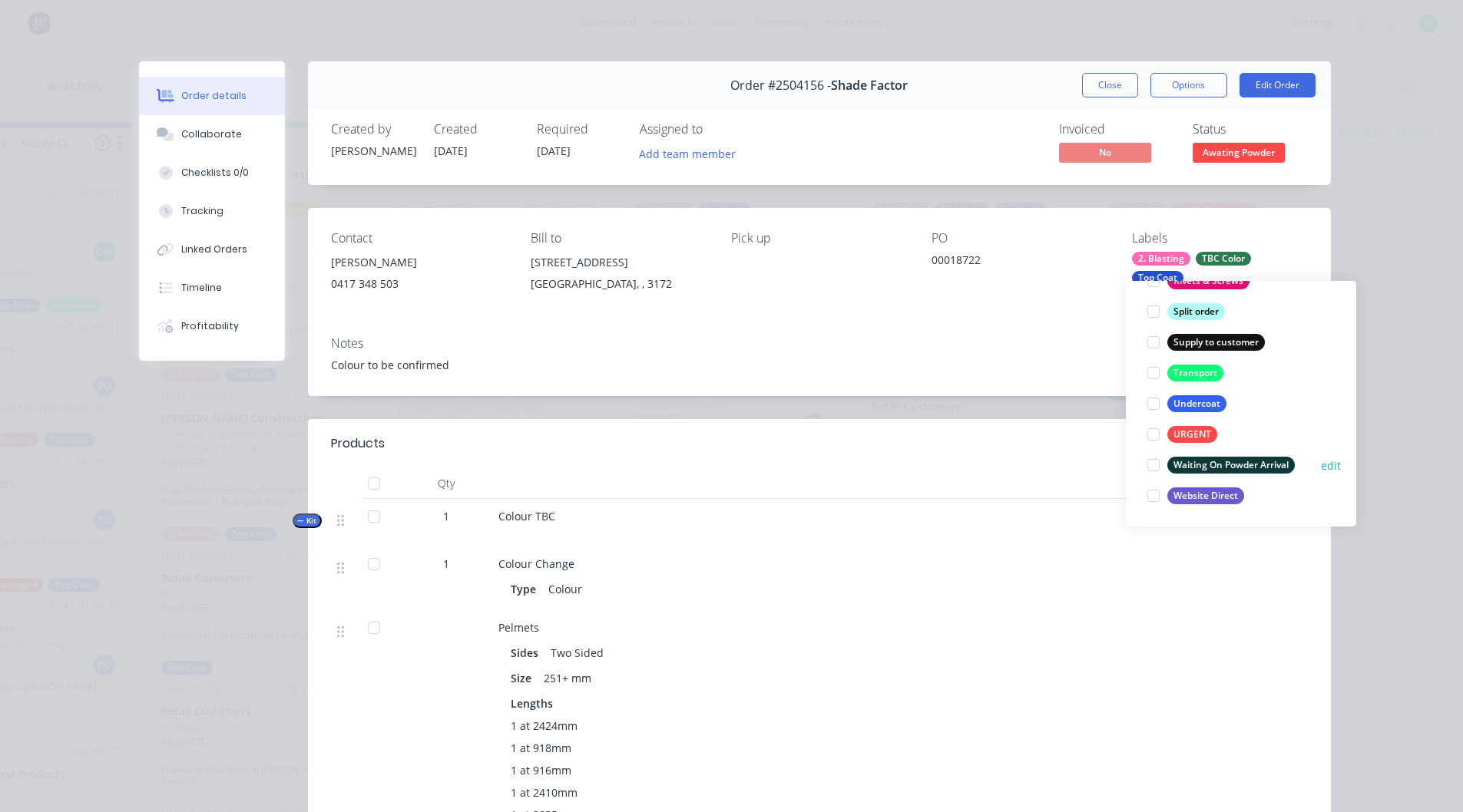
click at [1151, 455] on div at bounding box center [1154, 466] width 31 height 31
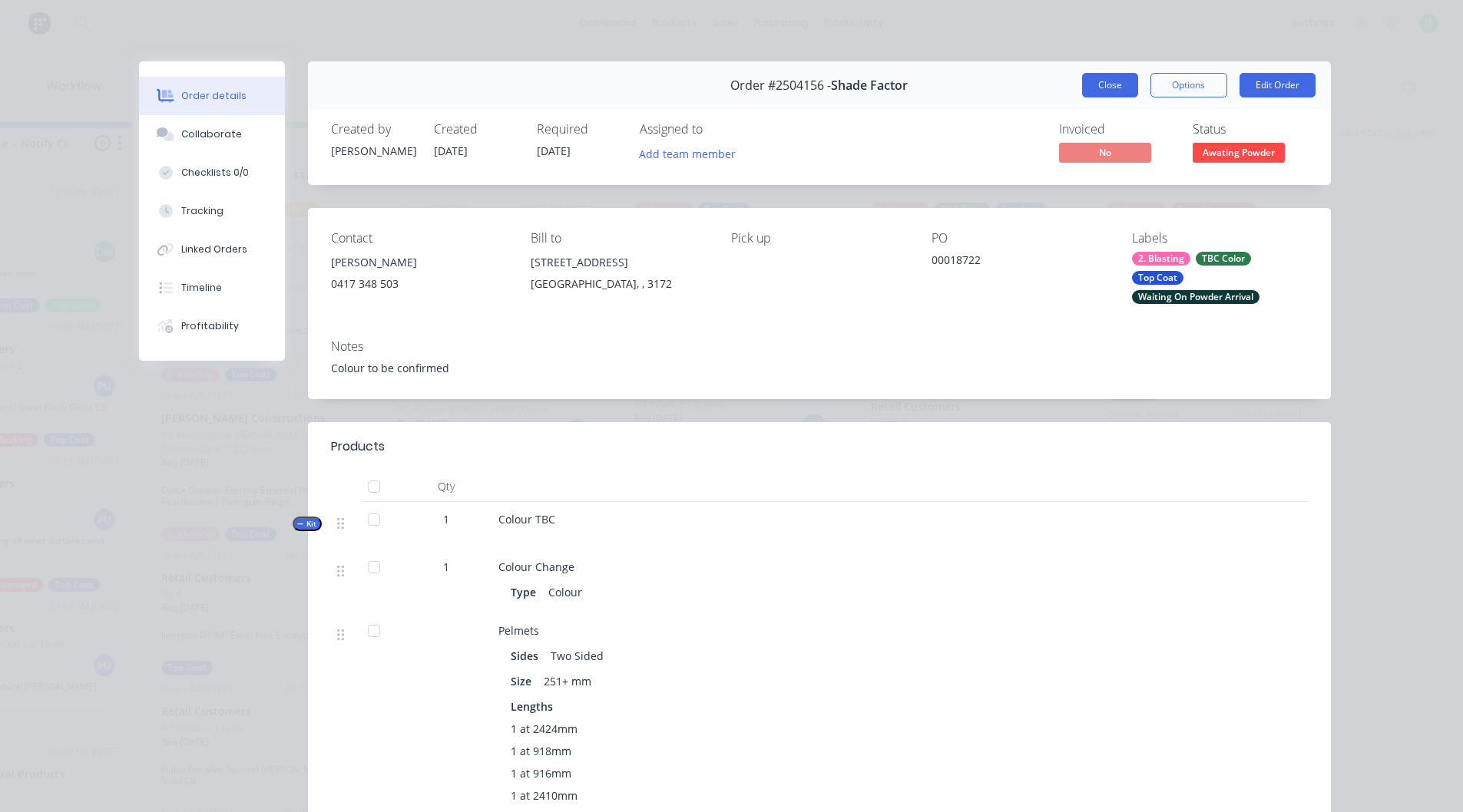
click at [1110, 86] on button "Close" at bounding box center [1110, 85] width 56 height 25
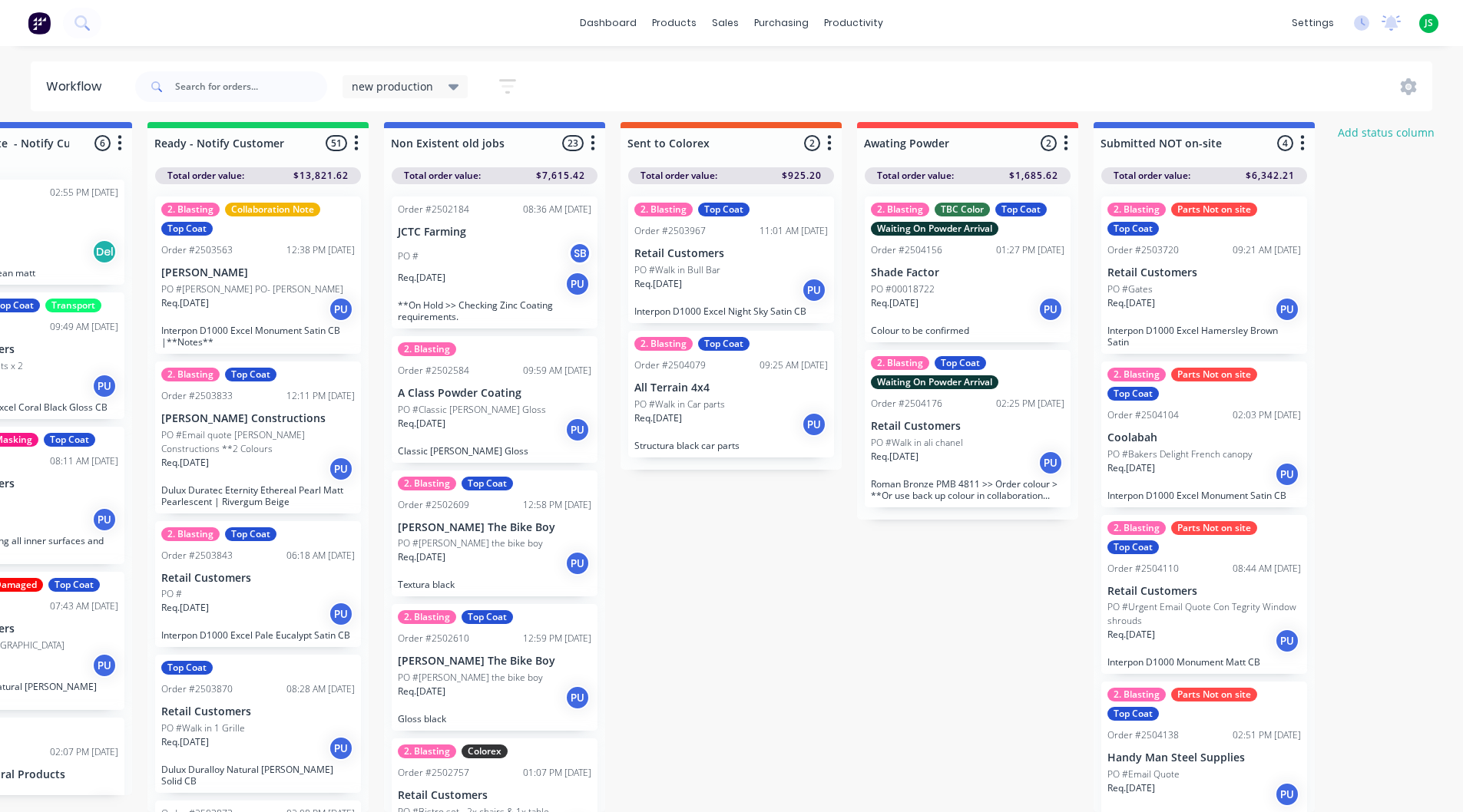
click at [751, 250] on div "2. Blasting Top Coat Order #2503967 11:01 AM [DATE] Retail Customers PO #Walk i…" at bounding box center [731, 260] width 205 height 127
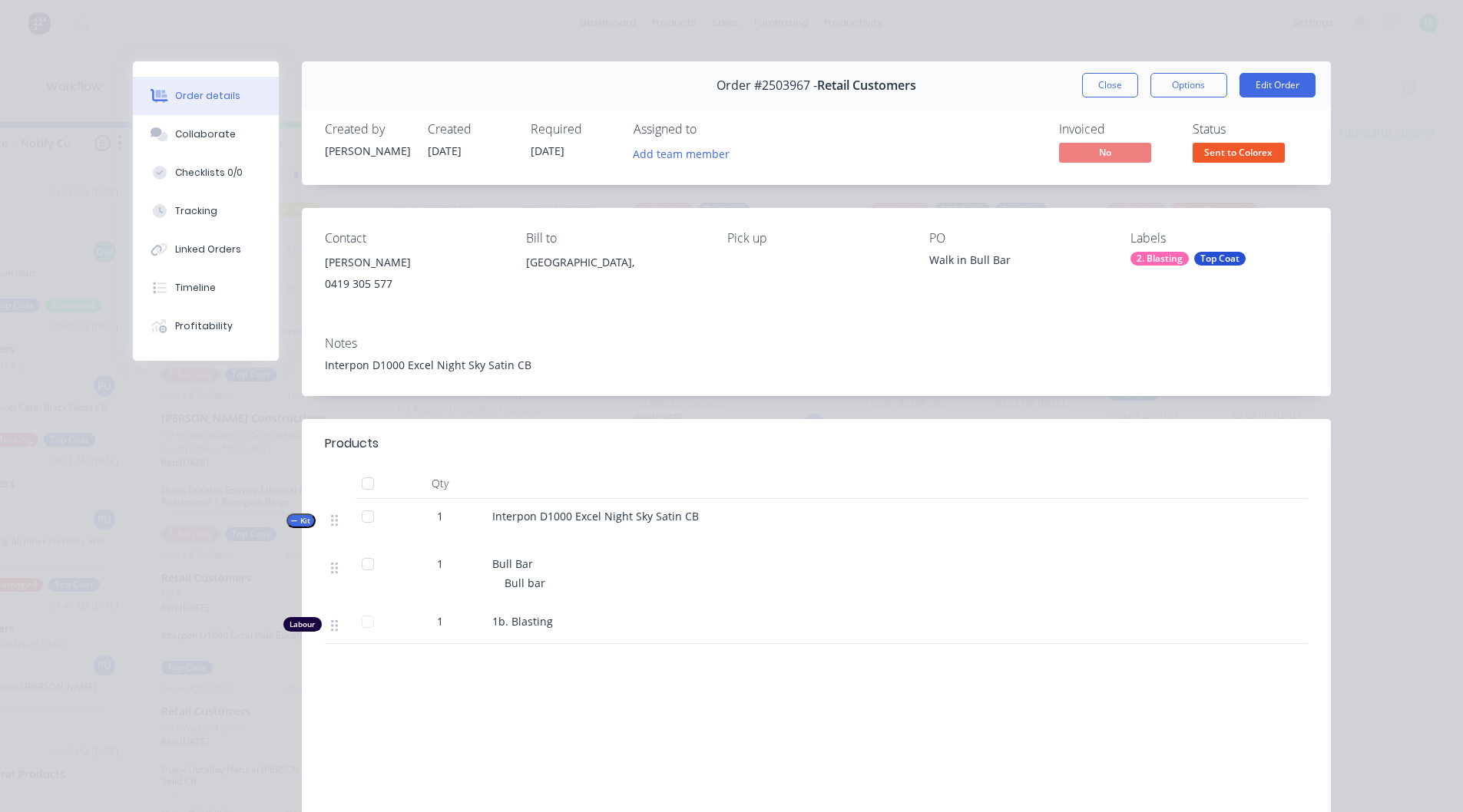
click at [1219, 259] on div "Top Coat" at bounding box center [1220, 258] width 52 height 13
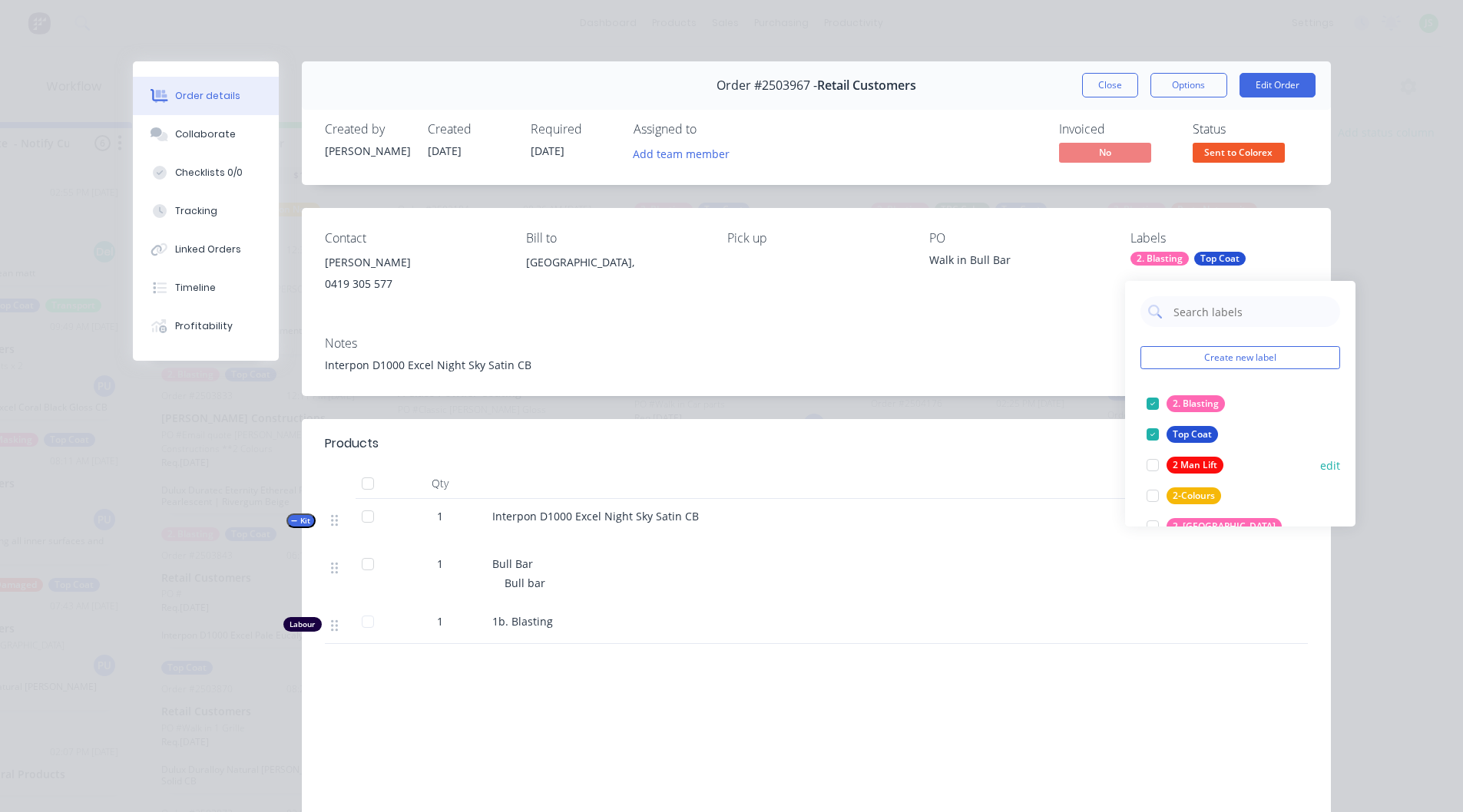
scroll to position [384, 0]
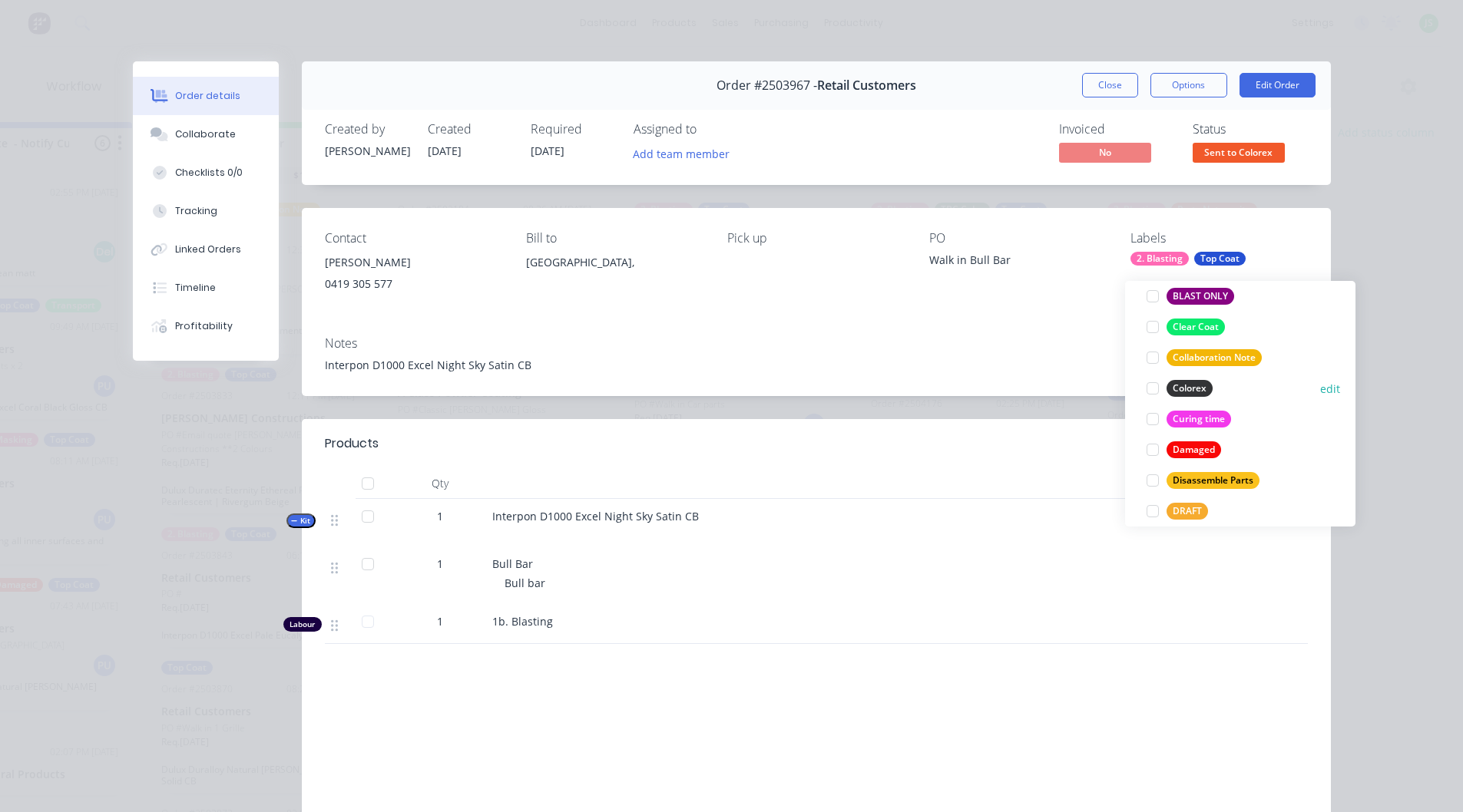
click at [1152, 373] on div at bounding box center [1153, 389] width 31 height 31
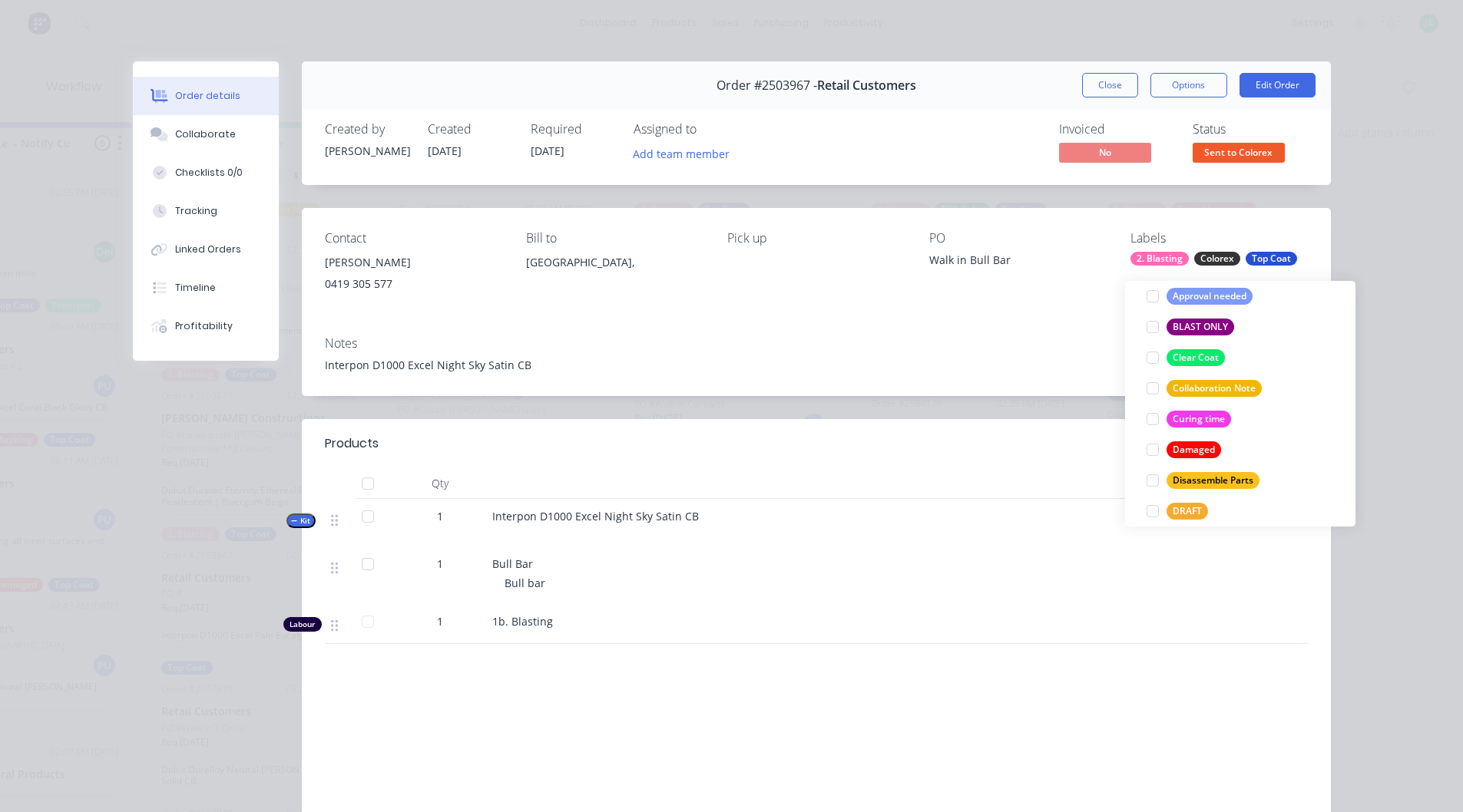
scroll to position [46, 0]
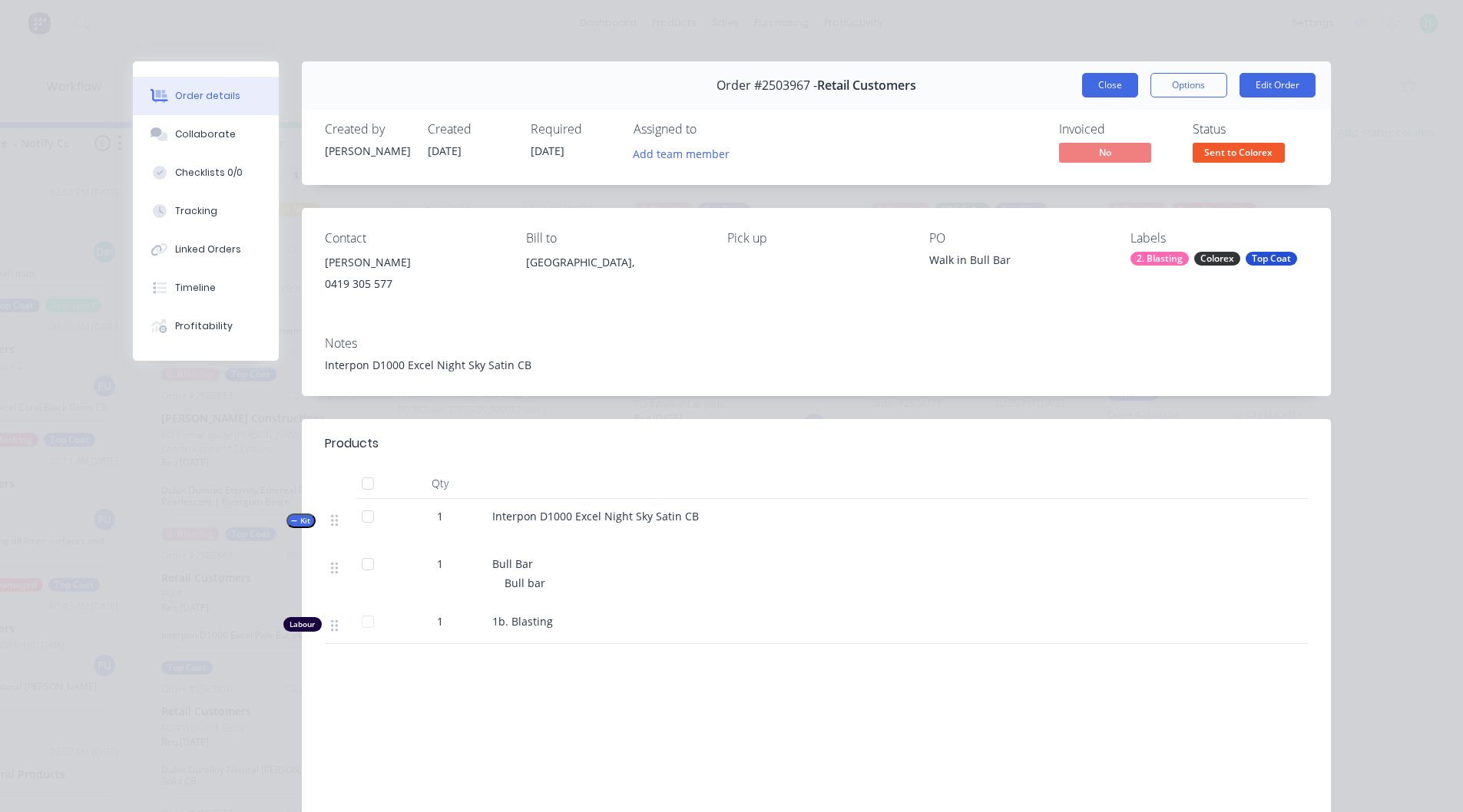
click at [1111, 84] on button "Close" at bounding box center [1110, 85] width 56 height 25
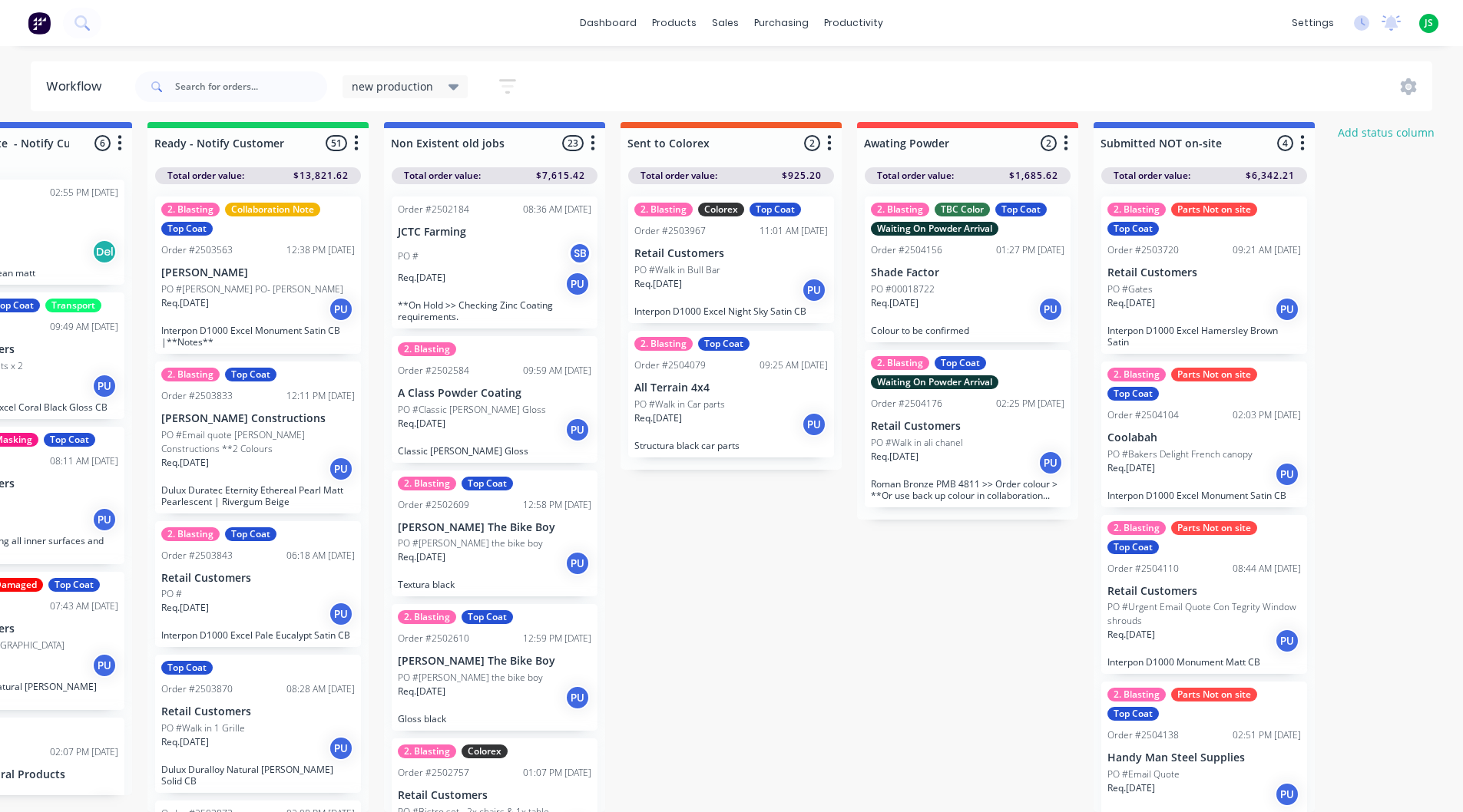
click at [708, 412] on div "Req. [DATE] PU" at bounding box center [732, 424] width 194 height 26
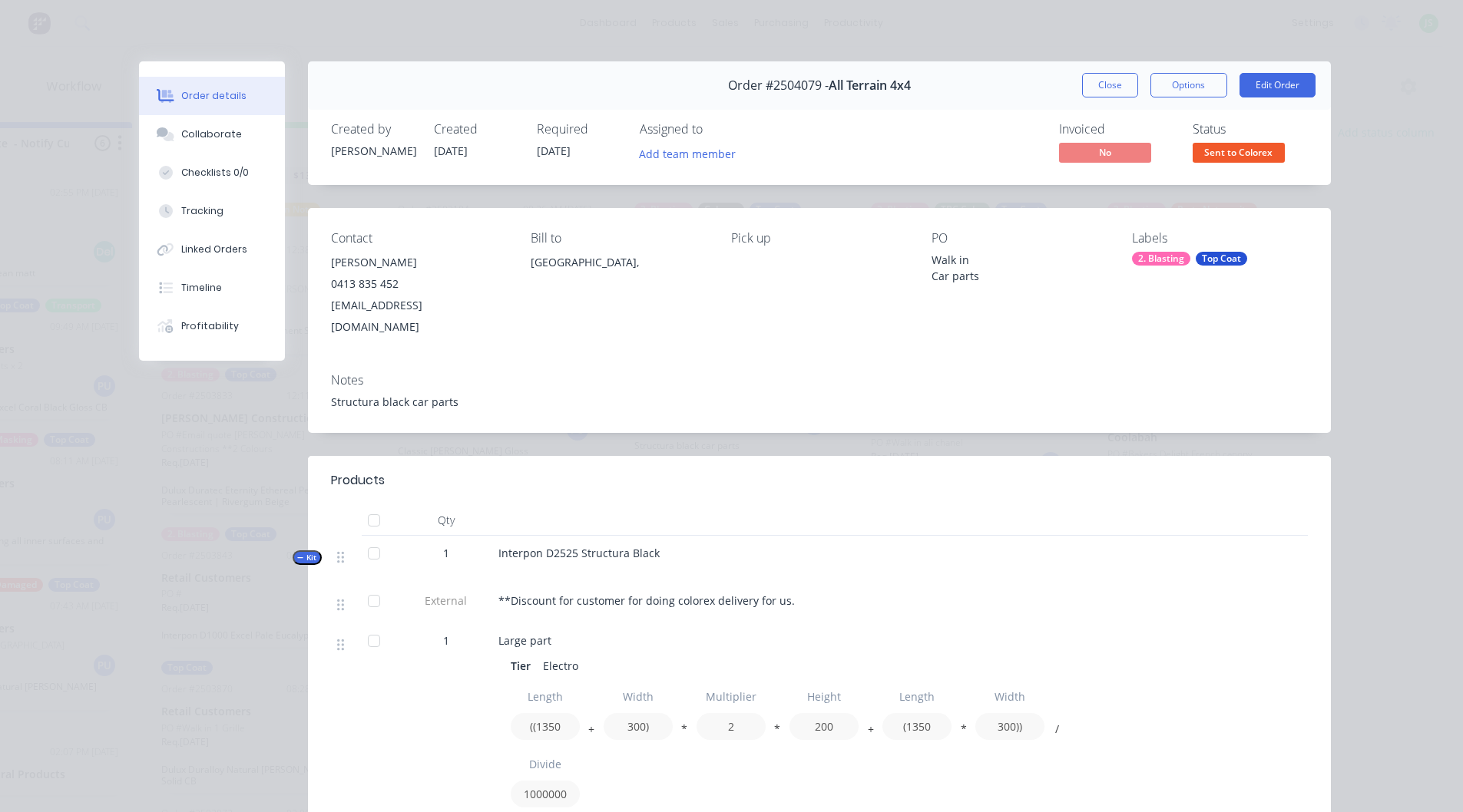
click at [1209, 262] on div "Top Coat" at bounding box center [1222, 258] width 52 height 13
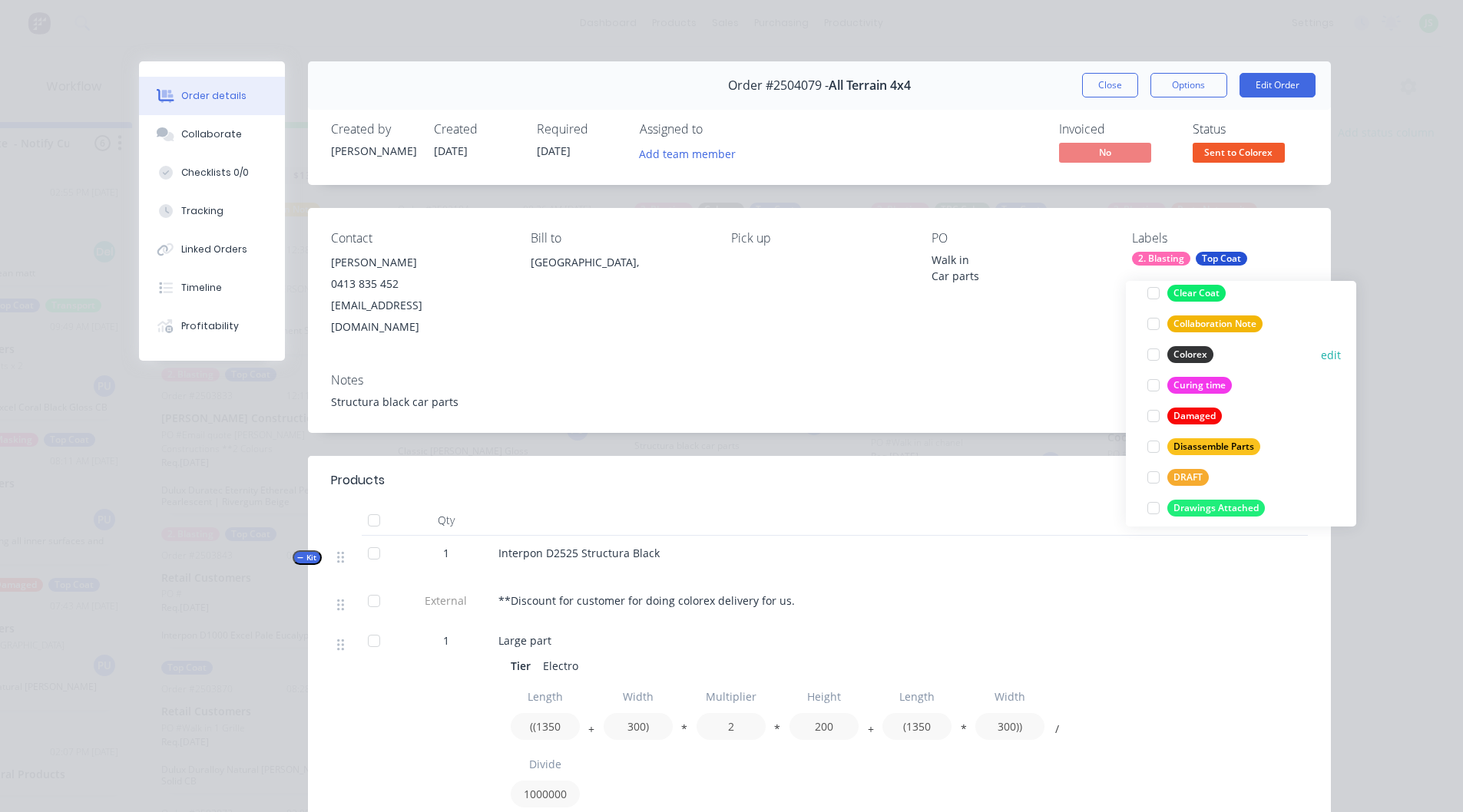
scroll to position [384, 0]
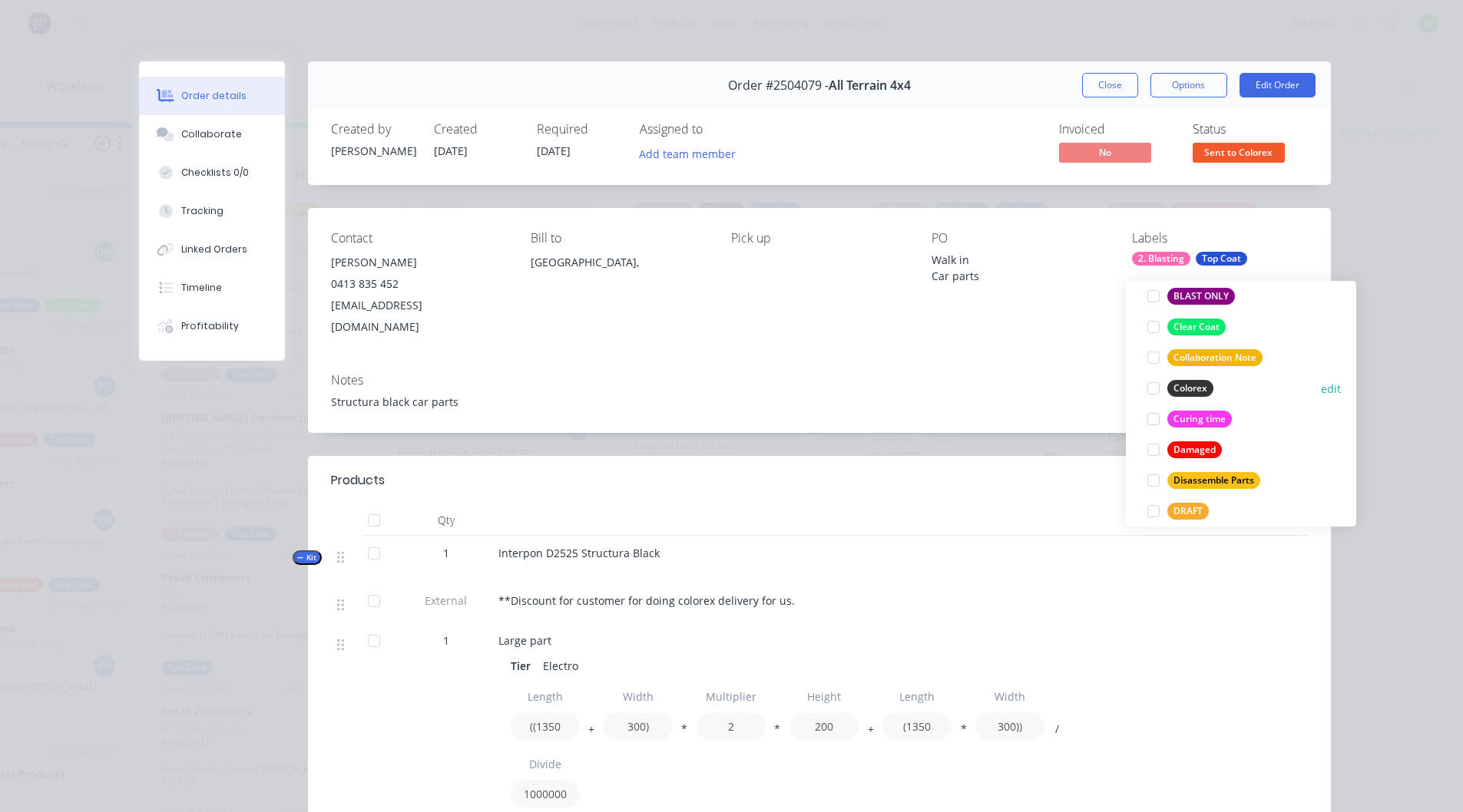
click at [1151, 378] on div at bounding box center [1154, 389] width 31 height 31
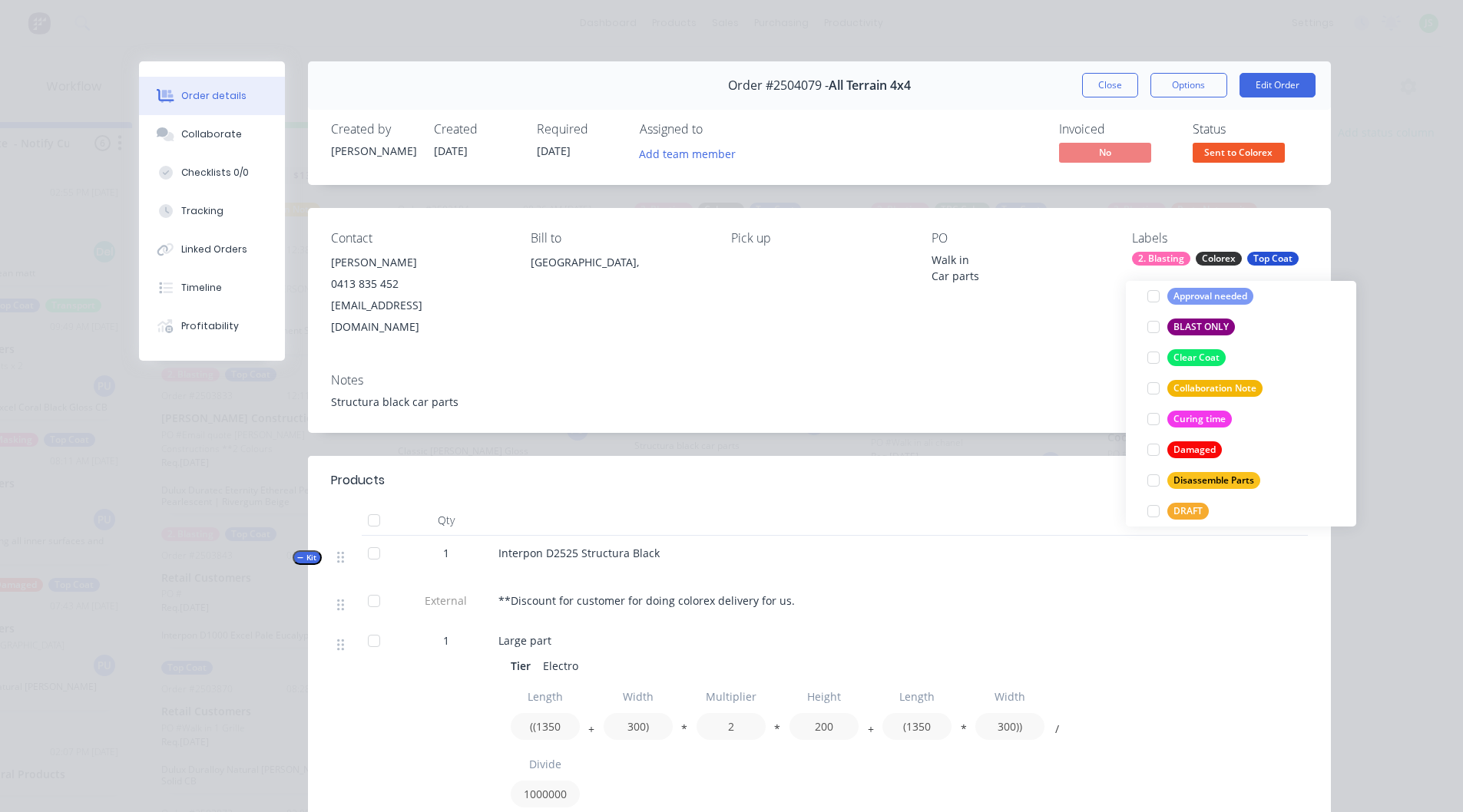
scroll to position [46, 0]
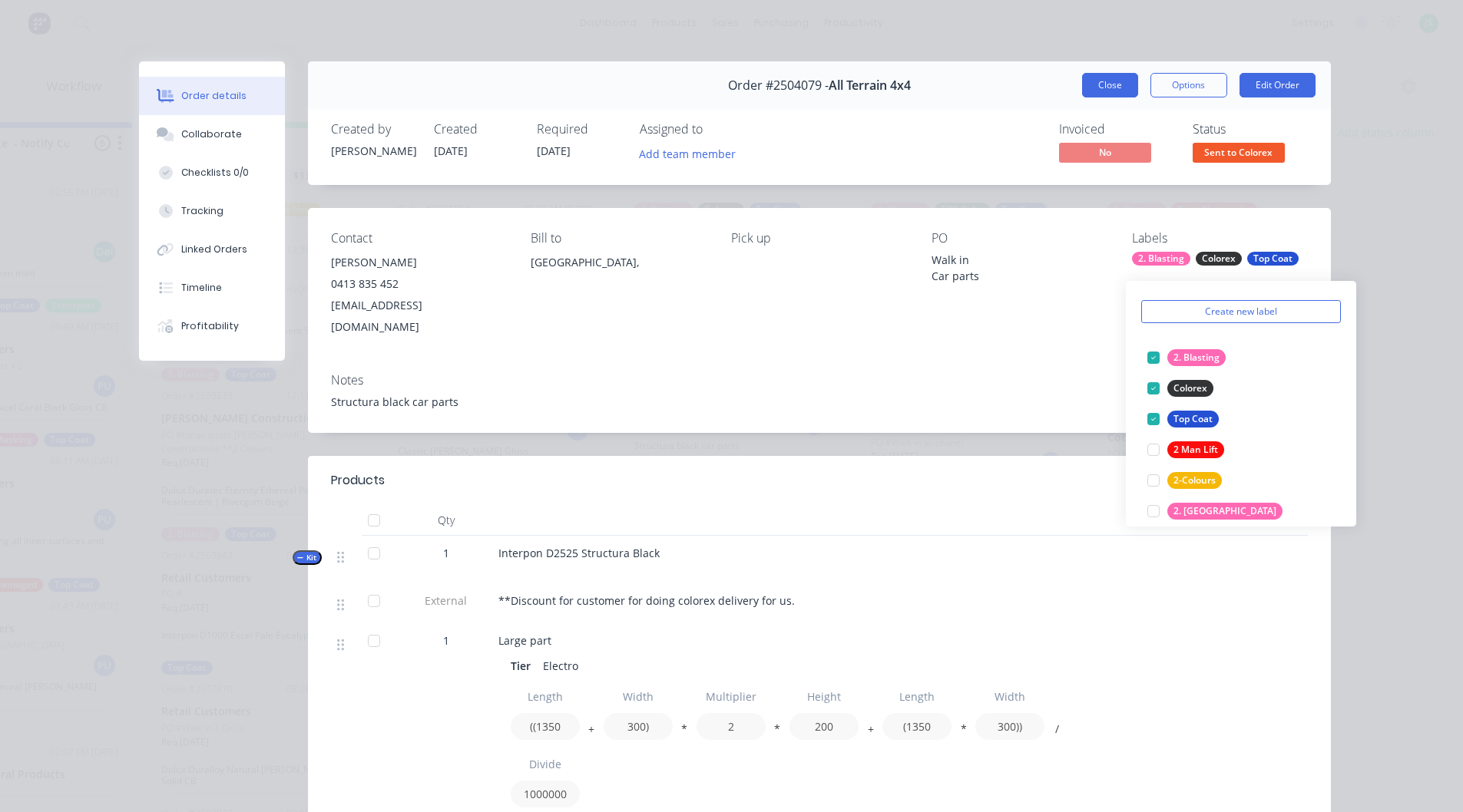
click at [1111, 81] on button "Close" at bounding box center [1110, 85] width 56 height 25
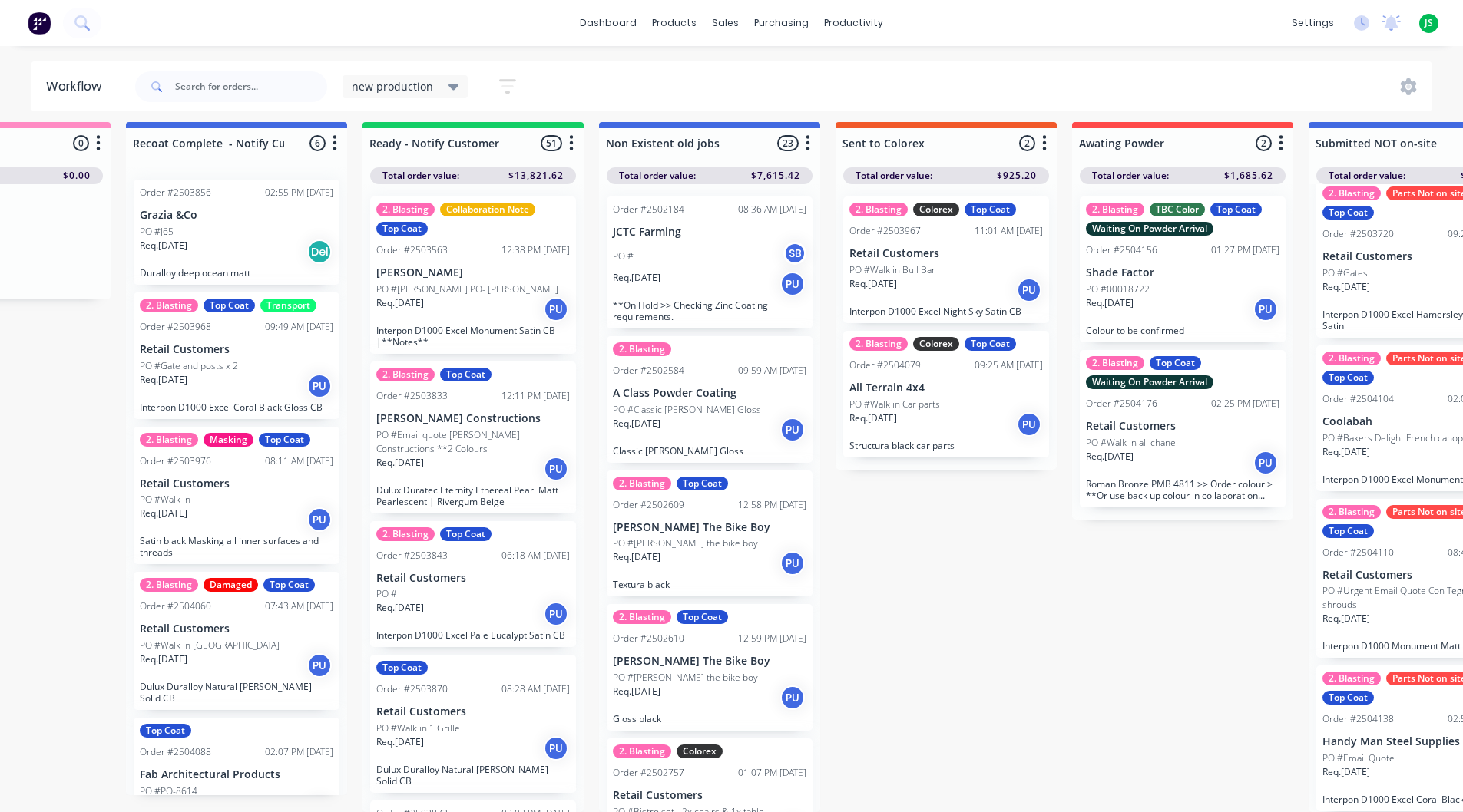
scroll to position [20, 1767]
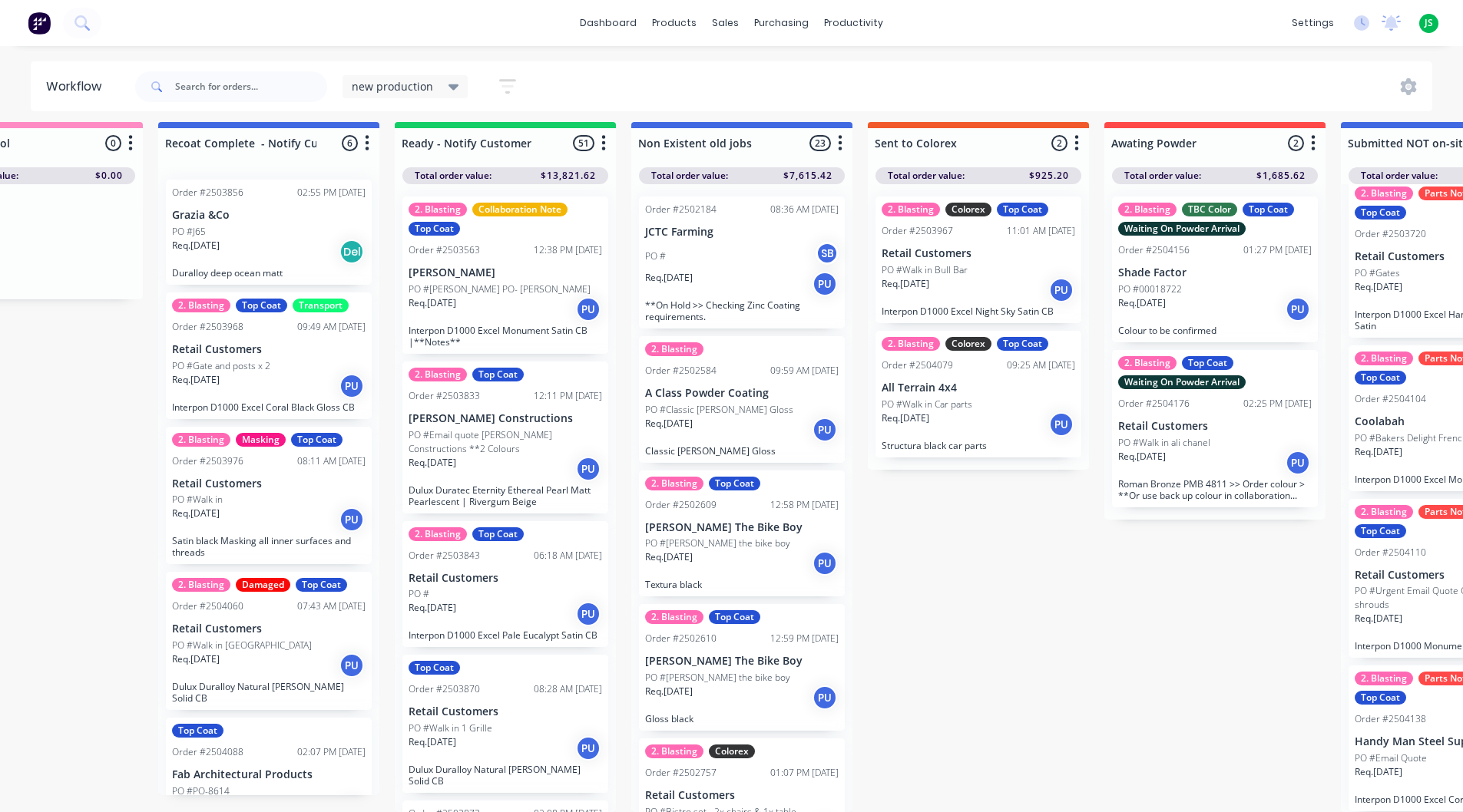
click at [843, 134] on button "button" at bounding box center [840, 143] width 18 height 18
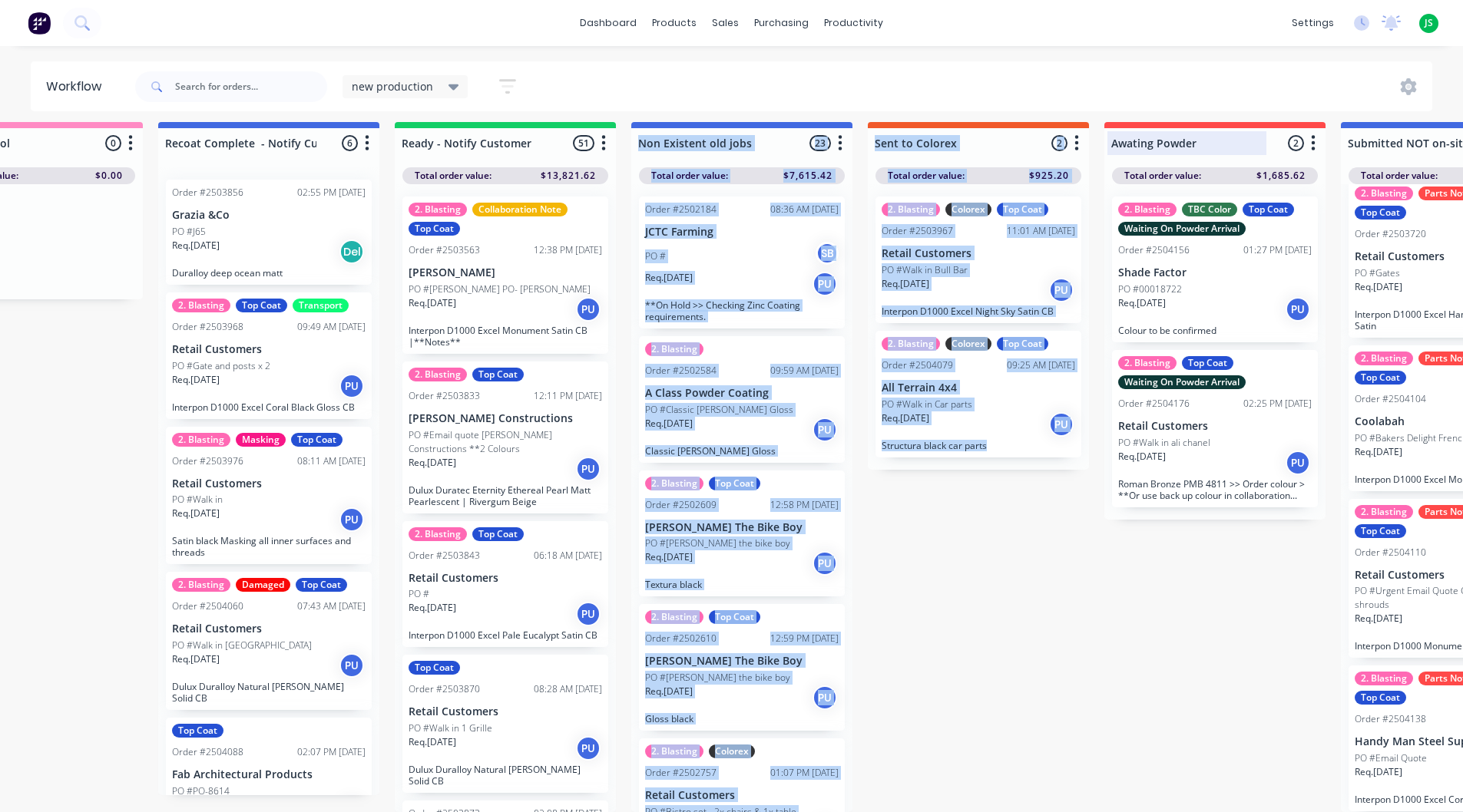
drag, startPoint x: 728, startPoint y: 116, endPoint x: 1139, endPoint y: 133, distance: 411.4
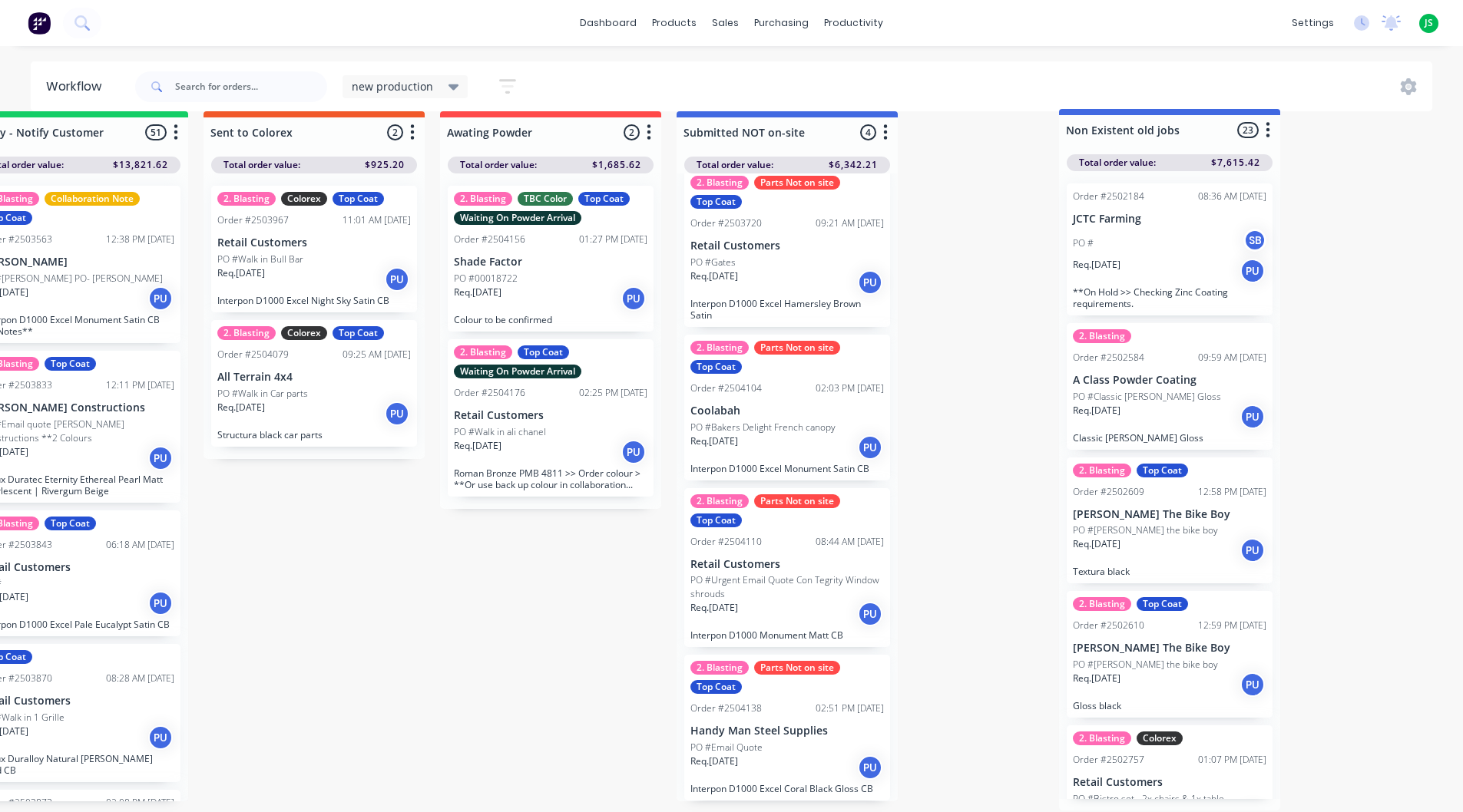
drag, startPoint x: 783, startPoint y: 131, endPoint x: 1189, endPoint y: 131, distance: 406.0
click at [1192, 131] on div "Submitted 0 Status colour #20B2AA hex #20B2AA Save Cancel Summaries Total order…" at bounding box center [1190, 462] width 6793 height 702
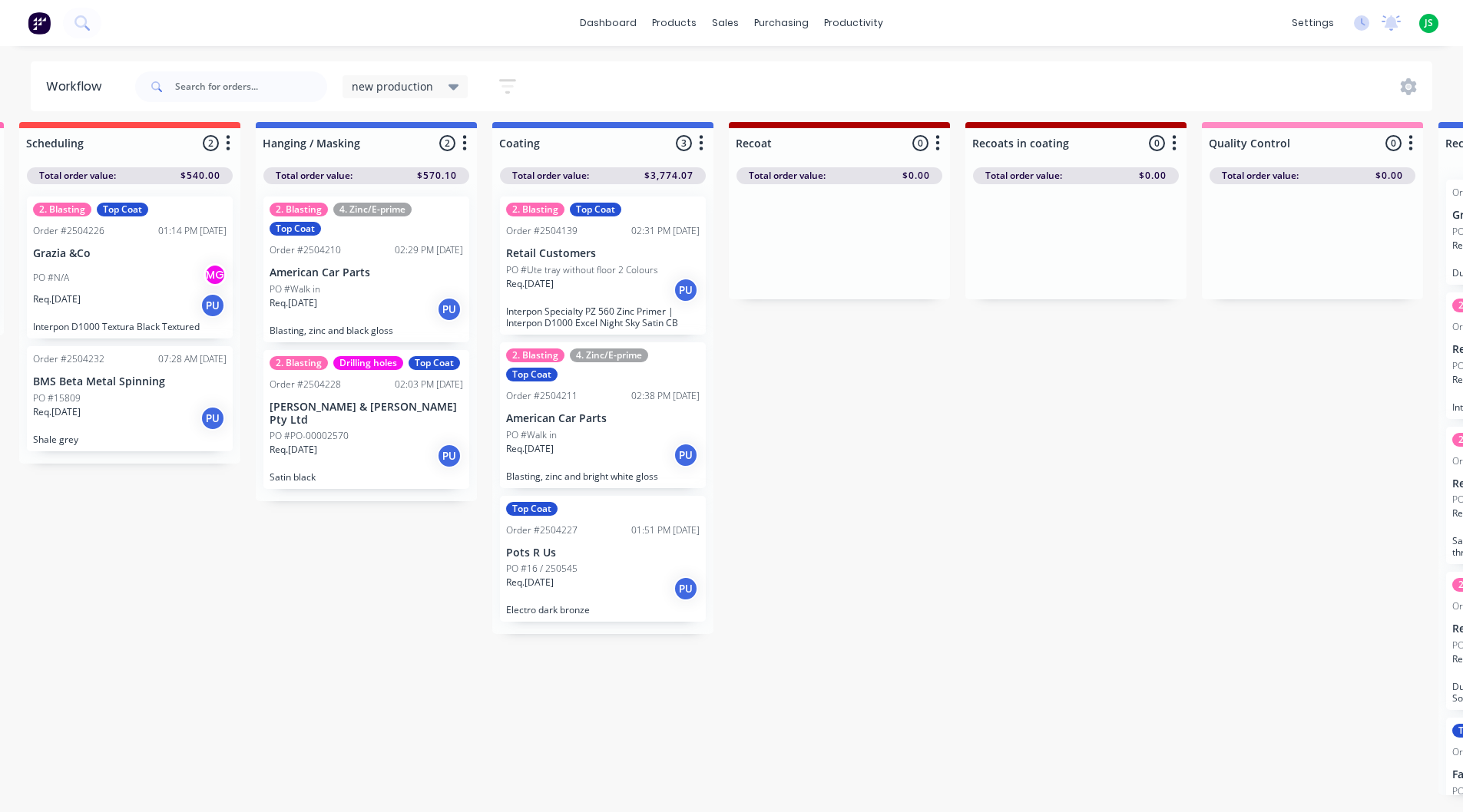
scroll to position [19, 0]
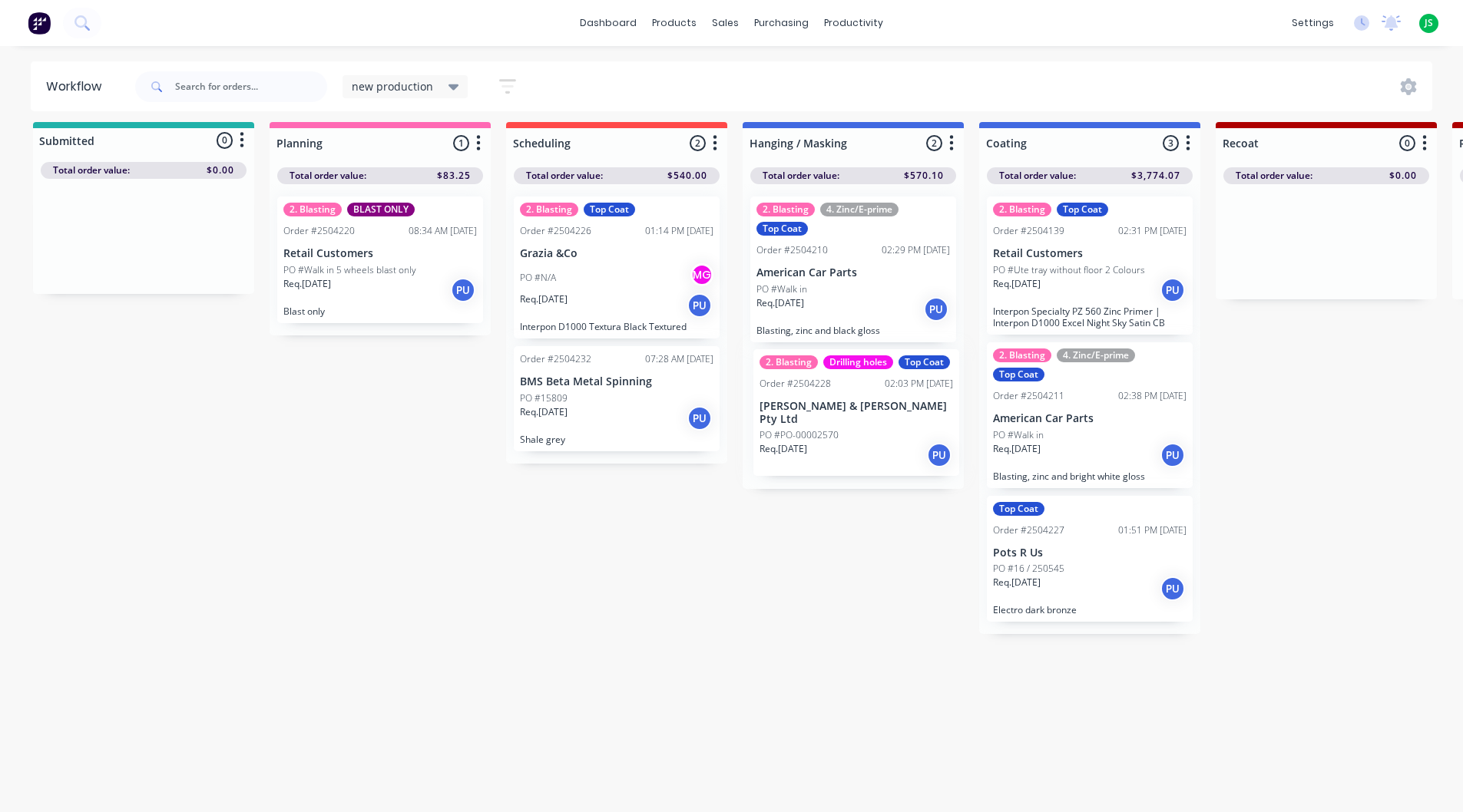
drag, startPoint x: 882, startPoint y: 414, endPoint x: 873, endPoint y: 358, distance: 56.7
click at [875, 423] on div "2. Blasting 4. Zinc/E-prime Top Coat Order #2504210 02:29 PM [DATE] American Ca…" at bounding box center [853, 337] width 221 height 305
drag, startPoint x: 866, startPoint y: 282, endPoint x: 873, endPoint y: 291, distance: 11.4
click at [873, 291] on div "2. Blasting 4. Zinc/E-prime Top Coat Order #2504210 02:29 PM [DATE] American Ca…" at bounding box center [853, 346] width 221 height 324
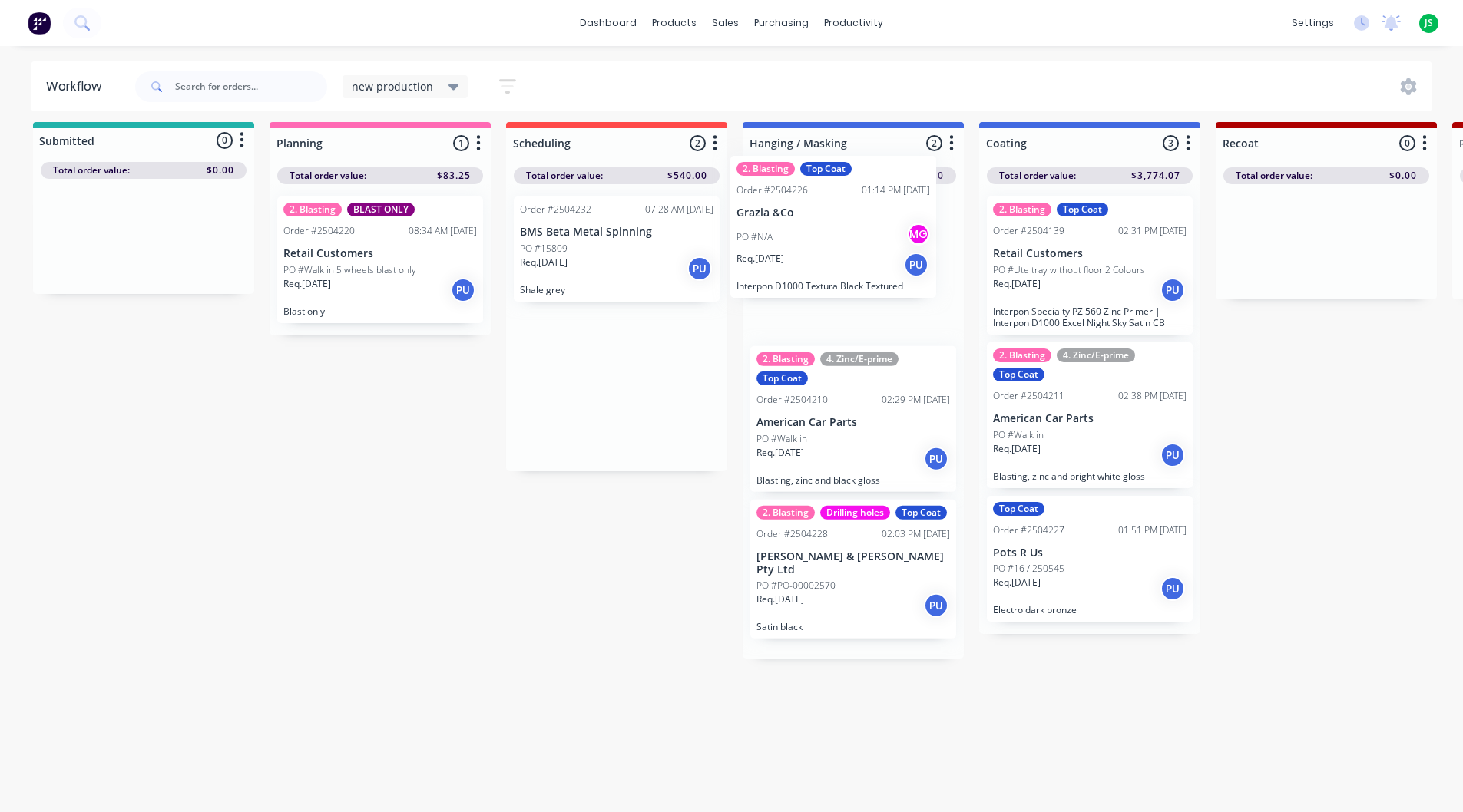
drag, startPoint x: 628, startPoint y: 289, endPoint x: 851, endPoint y: 255, distance: 225.6
